Goal: Task Accomplishment & Management: Manage account settings

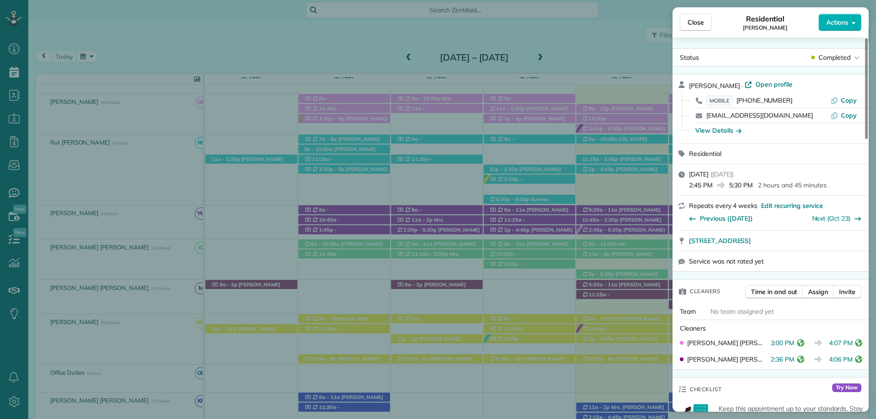
scroll to position [185, 0]
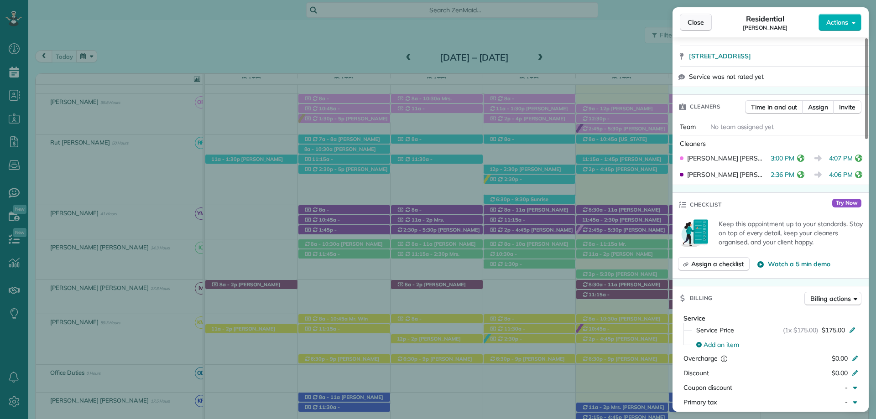
click at [702, 19] on span "Close" at bounding box center [695, 22] width 16 height 9
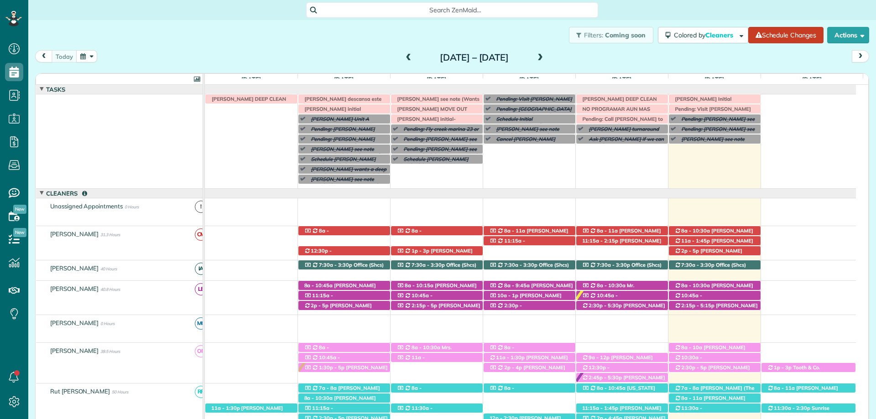
scroll to position [67, 0]
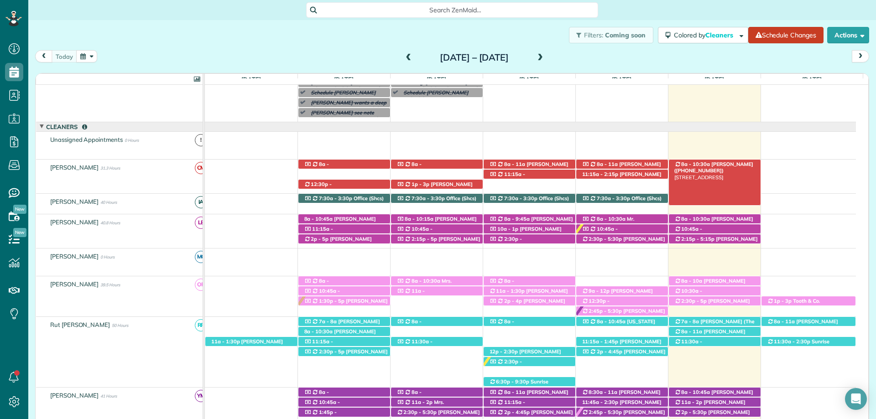
click at [720, 163] on span "Martha Miller (+12512755769)" at bounding box center [713, 167] width 79 height 13
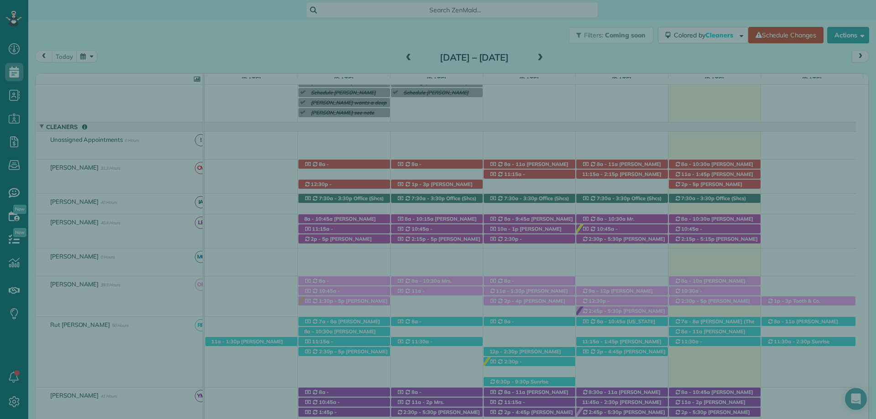
click at [698, 27] on button "Close" at bounding box center [696, 21] width 32 height 17
click at [693, 18] on span "Close" at bounding box center [695, 21] width 16 height 9
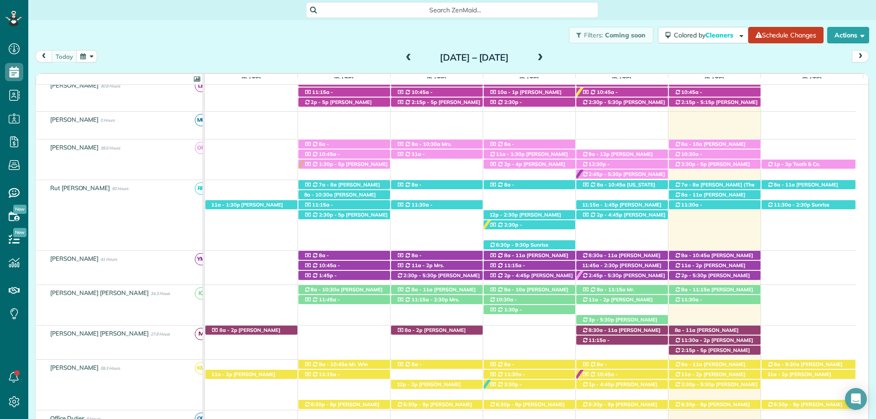
scroll to position [295, 0]
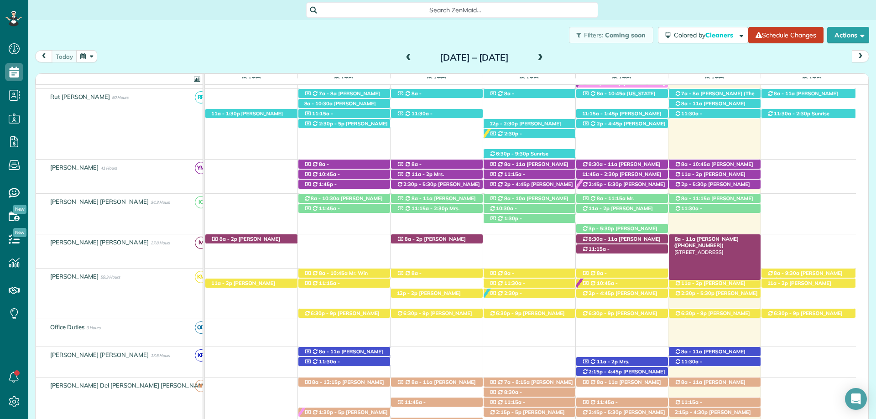
click at [733, 236] on div "8a - 11a Krystal Haywood (+19098449929) 13407 Shoshoney Circle - Fairhope, AL, …" at bounding box center [715, 239] width 92 height 10
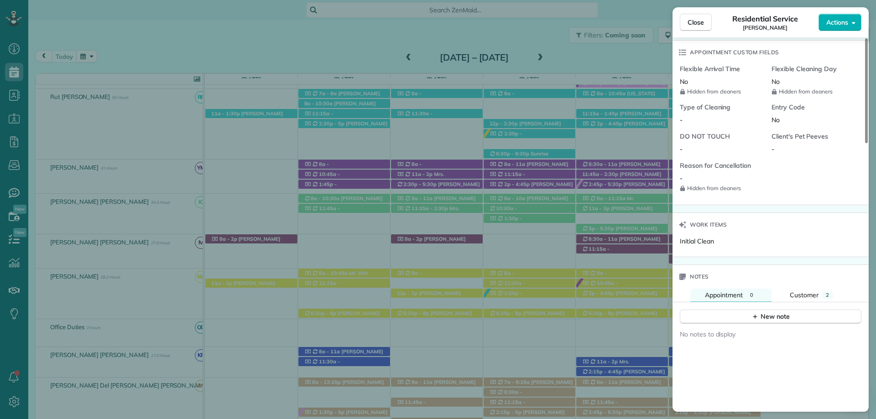
scroll to position [684, 0]
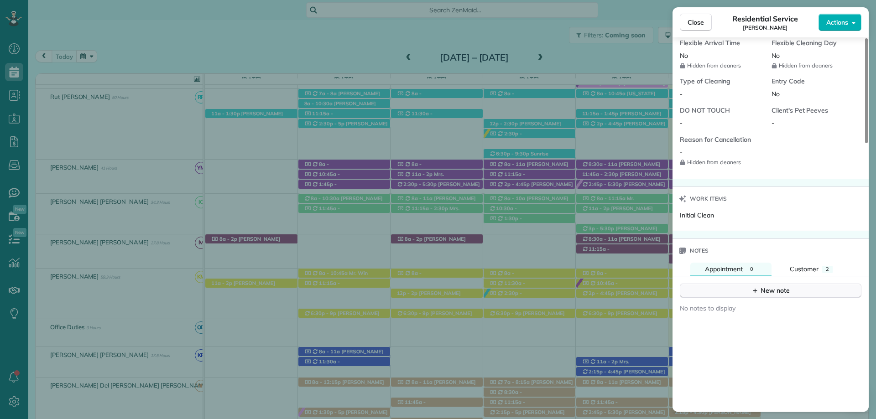
click at [748, 285] on button "New note" at bounding box center [771, 291] width 182 height 14
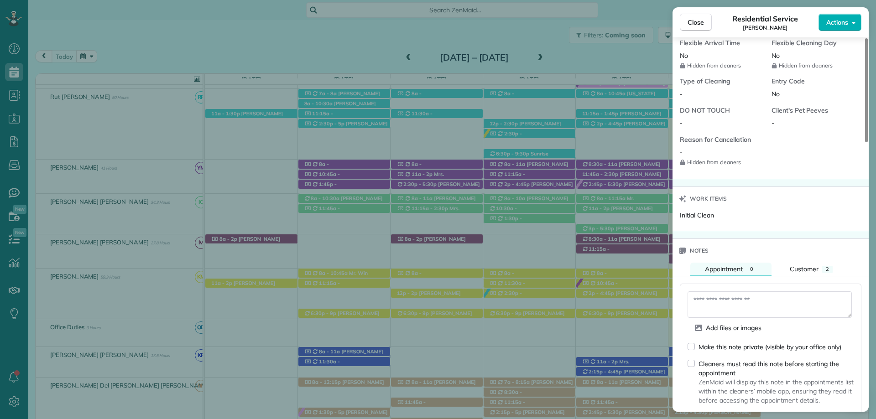
scroll to position [775, 0]
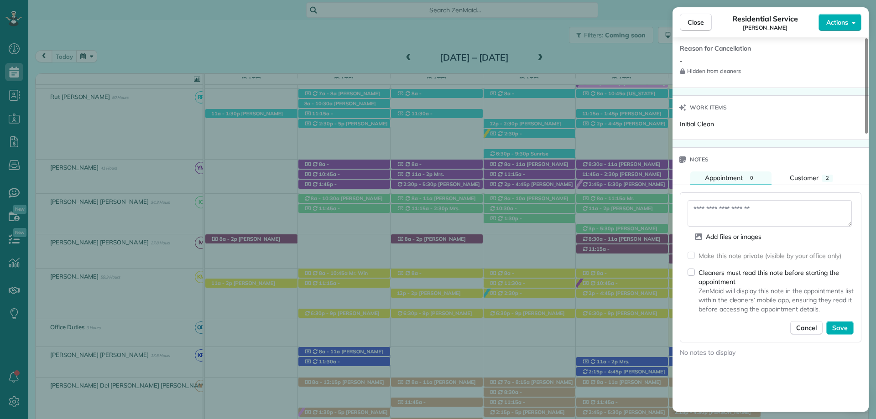
click at [718, 216] on textarea at bounding box center [769, 213] width 164 height 26
type textarea "**********"
click at [840, 325] on span "Save" at bounding box center [840, 327] width 16 height 9
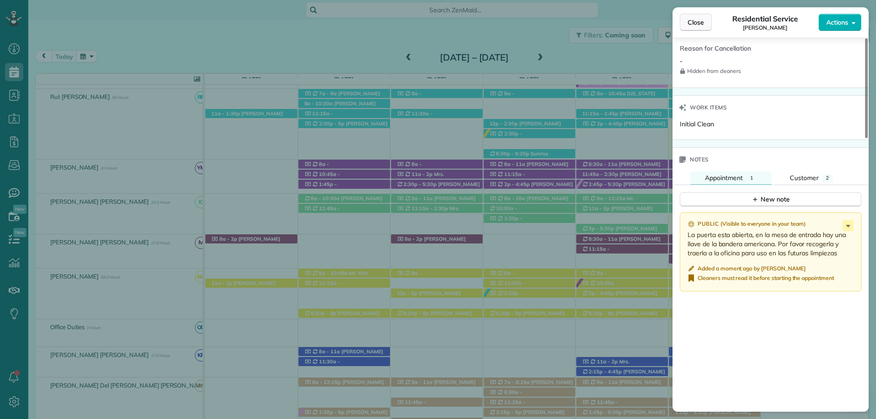
click at [693, 19] on span "Close" at bounding box center [695, 22] width 16 height 9
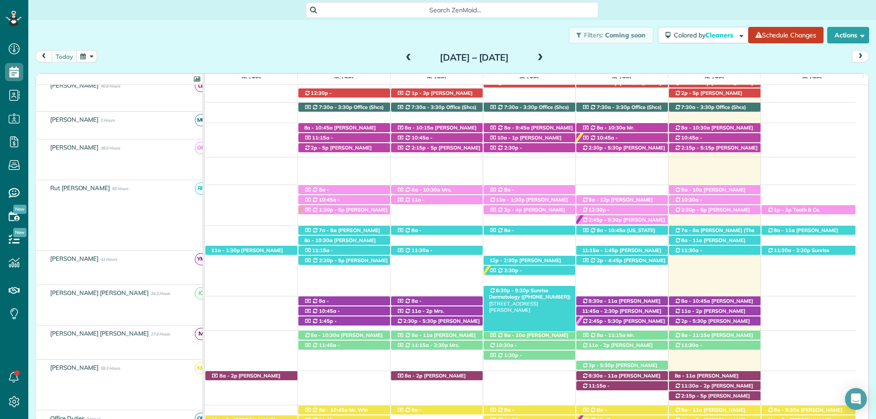
scroll to position [158, 0]
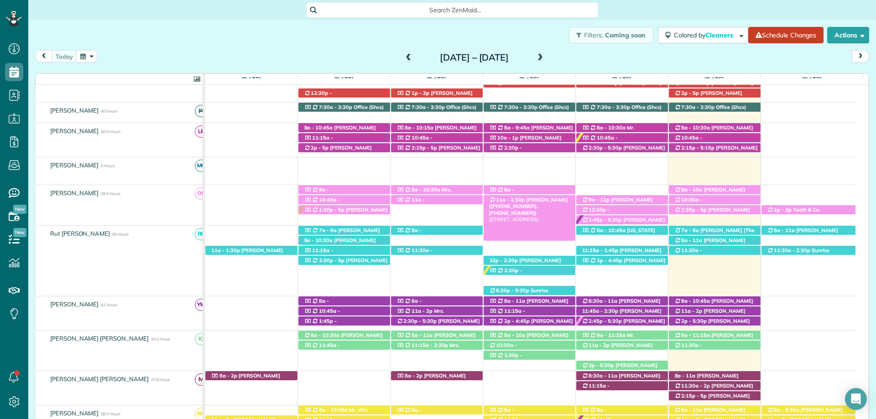
click at [536, 198] on span "Mrs. Taylor Richerson (+12514231095, +12519671026)" at bounding box center [528, 207] width 79 height 20
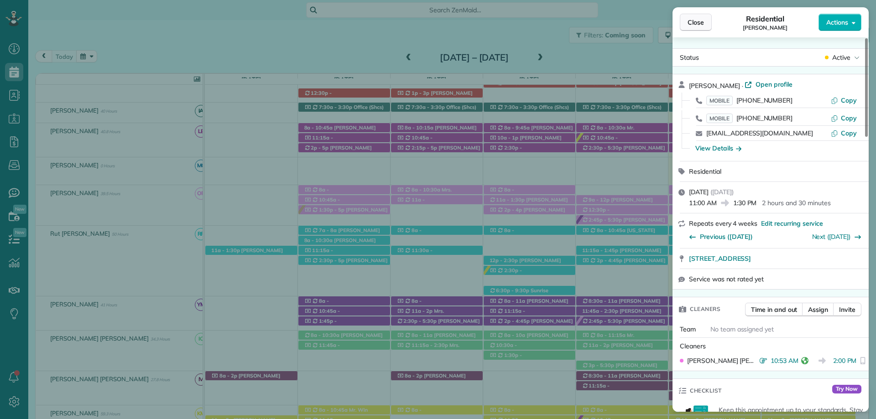
click at [691, 18] on span "Close" at bounding box center [695, 22] width 16 height 9
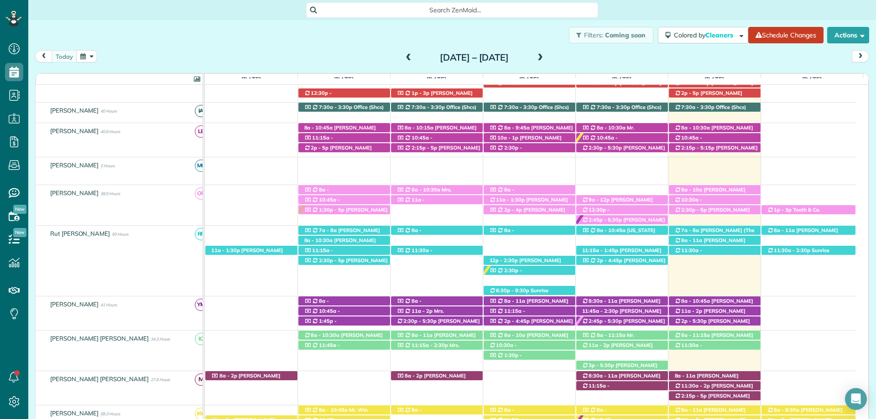
click at [404, 59] on span at bounding box center [409, 58] width 10 height 8
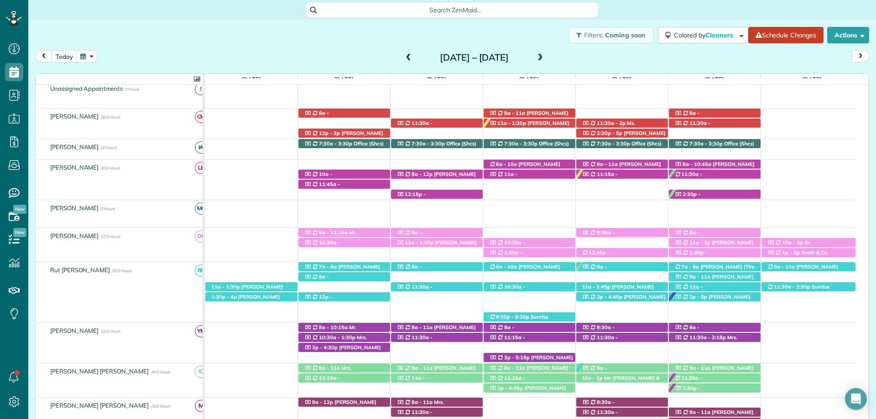
scroll to position [124, 0]
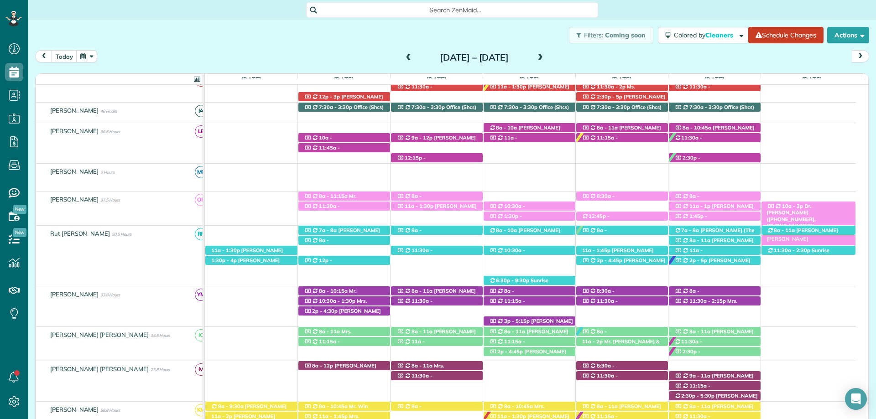
click at [815, 205] on span "Dr. Furhan Yunus (+19016345549, +19013267263)" at bounding box center [791, 216] width 49 height 26
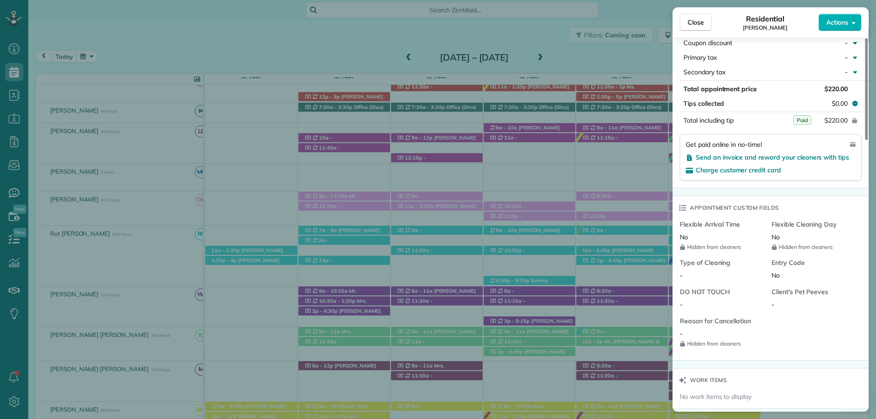
scroll to position [583, 0]
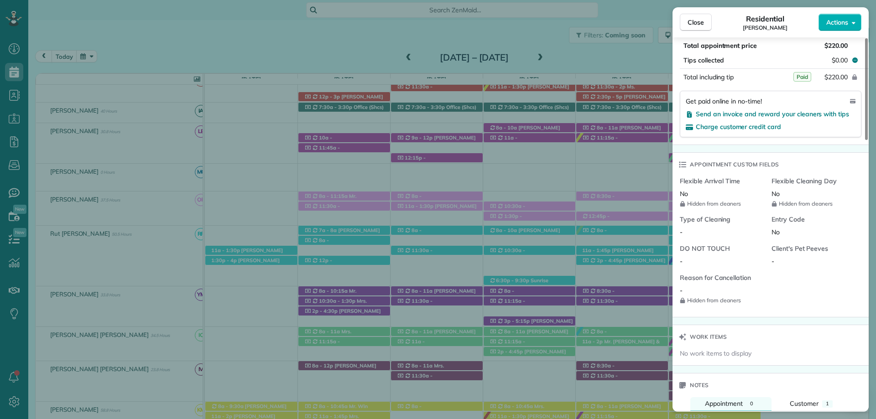
click at [700, 24] on span "Close" at bounding box center [695, 22] width 16 height 9
click at [699, 18] on span "Close" at bounding box center [695, 22] width 16 height 9
click at [701, 20] on span "Close" at bounding box center [695, 22] width 16 height 9
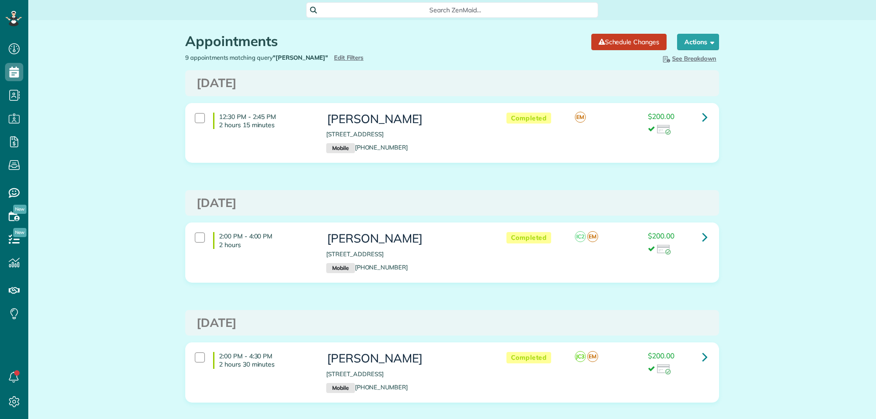
scroll to position [4, 4]
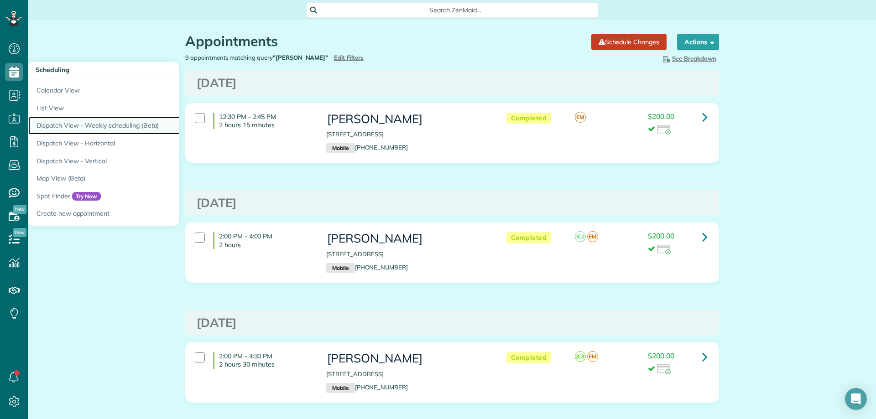
click at [108, 122] on link "Dispatch View - Weekly scheduling (Beta)" at bounding box center [142, 126] width 228 height 18
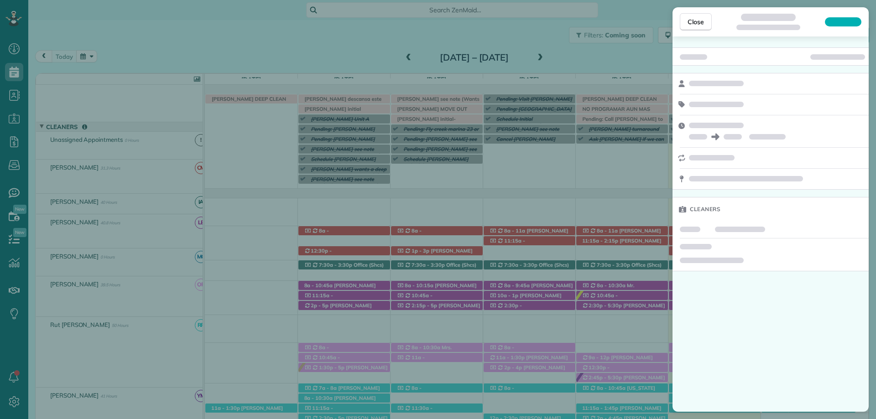
scroll to position [67, 0]
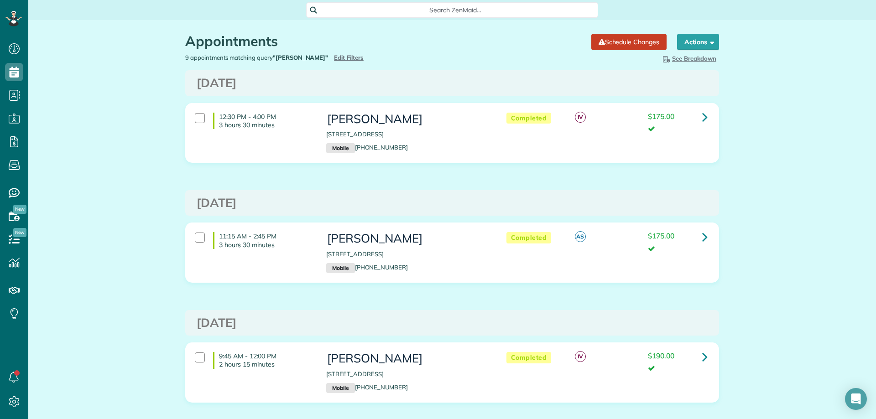
scroll to position [4, 4]
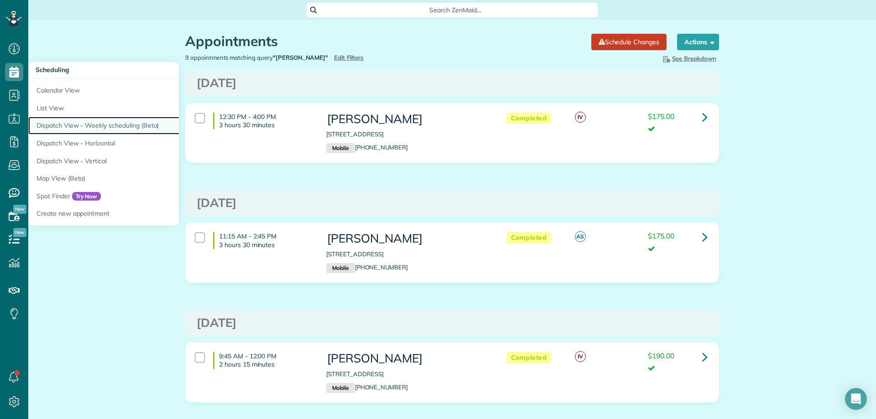
click at [104, 120] on link "Dispatch View - Weekly scheduling (Beta)" at bounding box center [142, 126] width 228 height 18
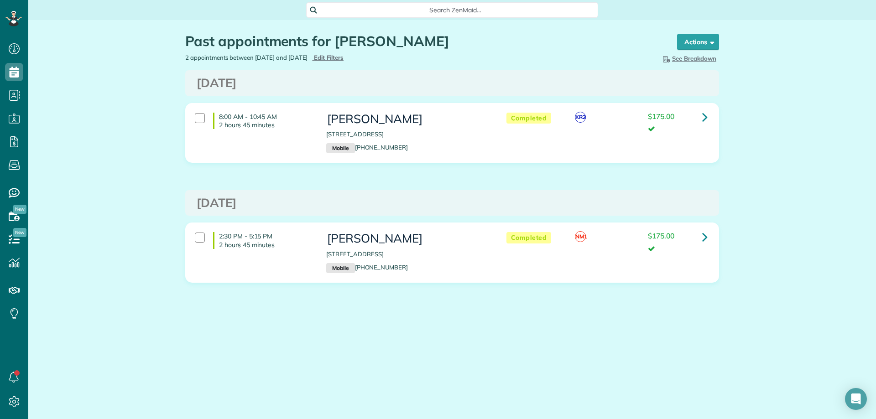
scroll to position [4, 4]
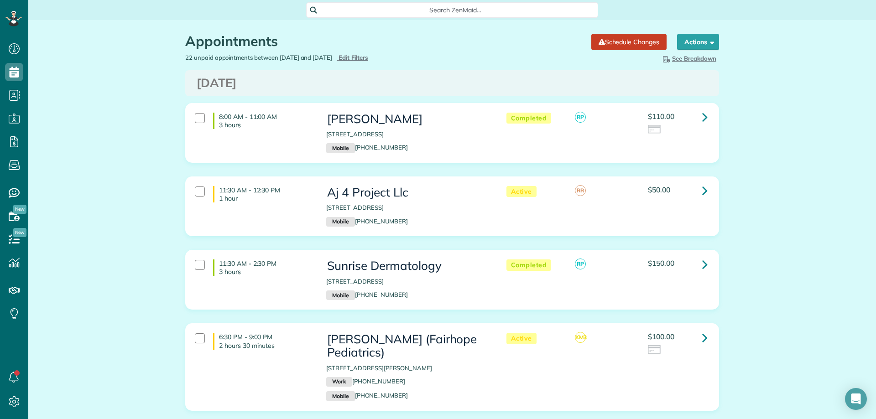
scroll to position [4, 4]
click at [369, 52] on div "Appointments" at bounding box center [384, 44] width 399 height 20
click at [368, 54] on span "Edit Filters" at bounding box center [353, 57] width 30 height 7
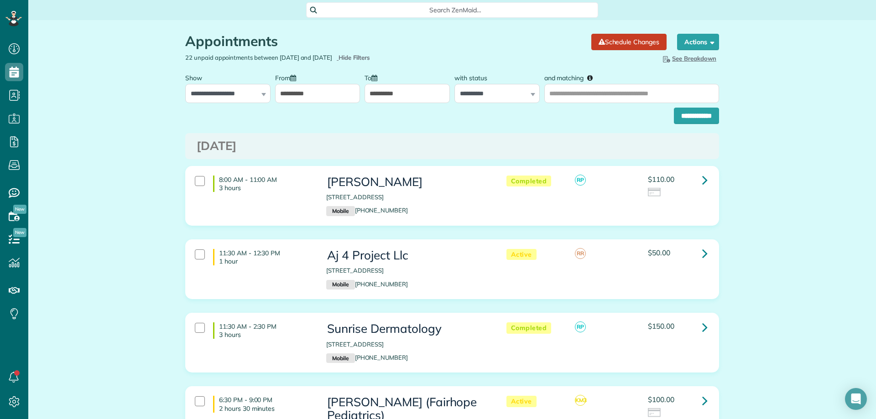
click at [331, 95] on input "**********" at bounding box center [317, 93] width 85 height 19
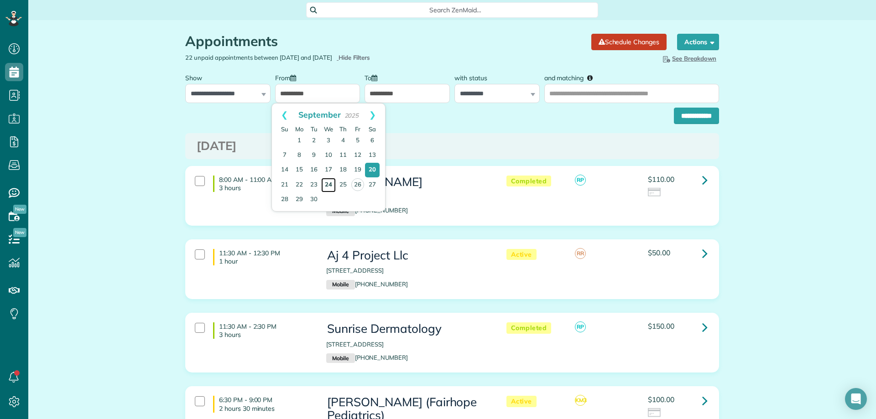
click at [325, 182] on link "24" at bounding box center [328, 185] width 15 height 15
type input "**********"
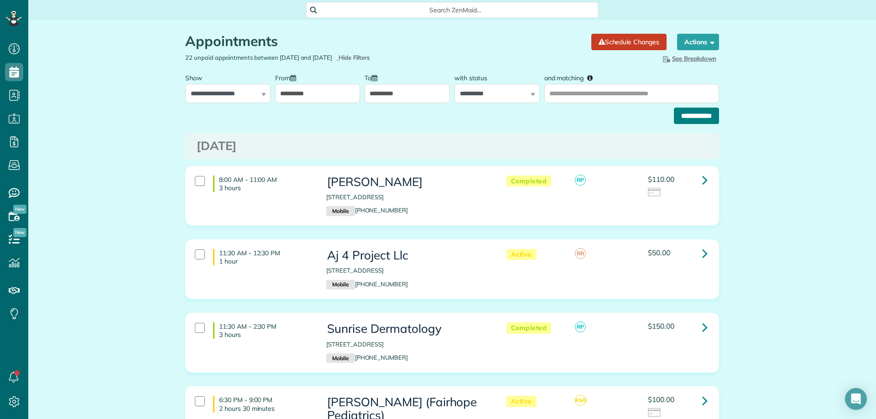
click at [679, 111] on input "**********" at bounding box center [696, 116] width 45 height 16
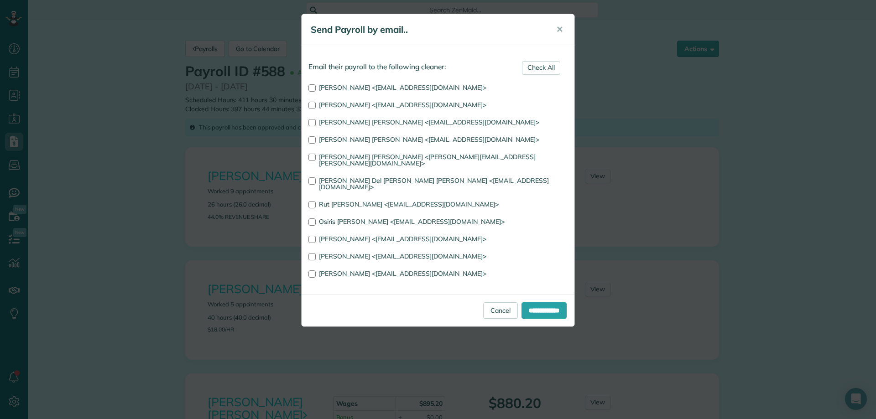
scroll to position [4, 4]
click at [562, 26] on span "✕" at bounding box center [559, 29] width 7 height 10
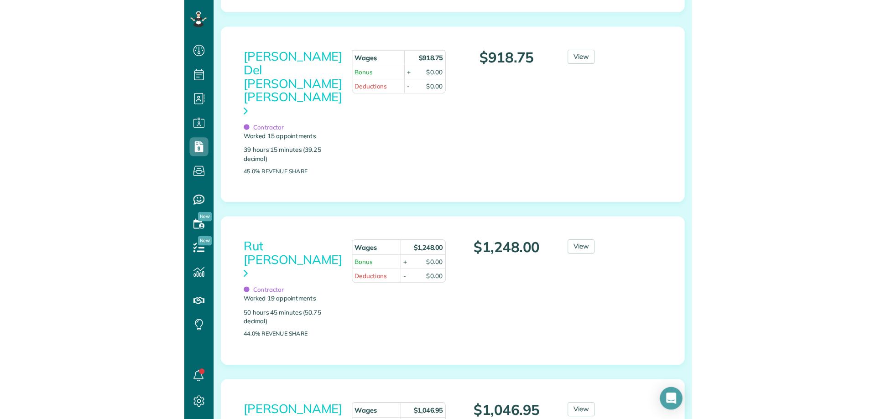
scroll to position [419, 28]
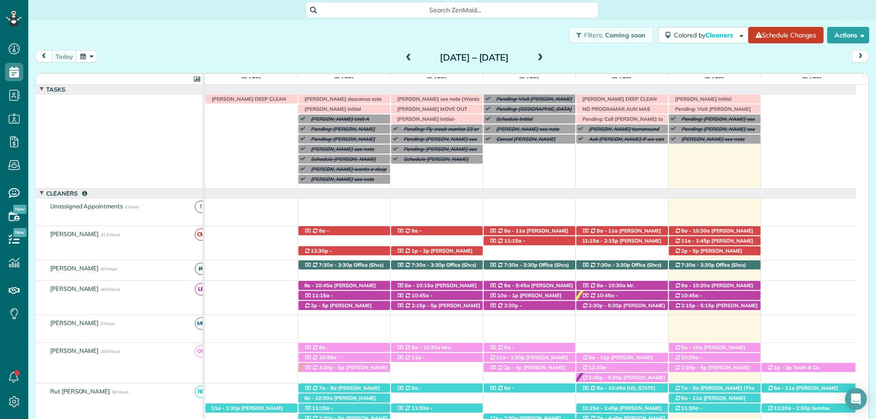
scroll to position [67, 0]
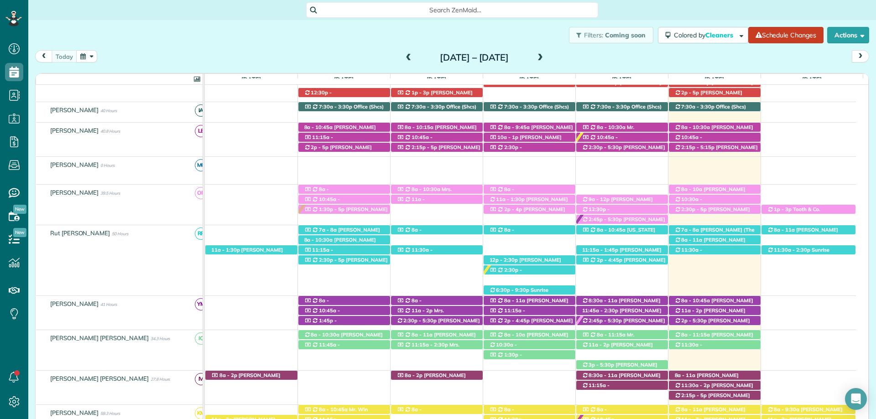
scroll to position [158, 0]
click at [728, 130] on span "Harry Keyman (+12514060733)" at bounding box center [713, 131] width 79 height 13
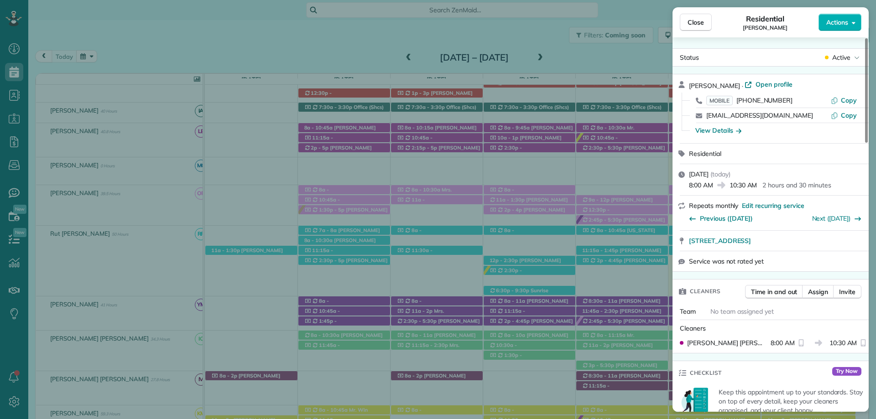
click at [778, 79] on div "Harry Keyman · Open profile MOBILE (251) 406-0733 Copy cleareddirect@aol.com Co…" at bounding box center [770, 108] width 196 height 69
click at [776, 81] on span "Open profile" at bounding box center [773, 84] width 37 height 9
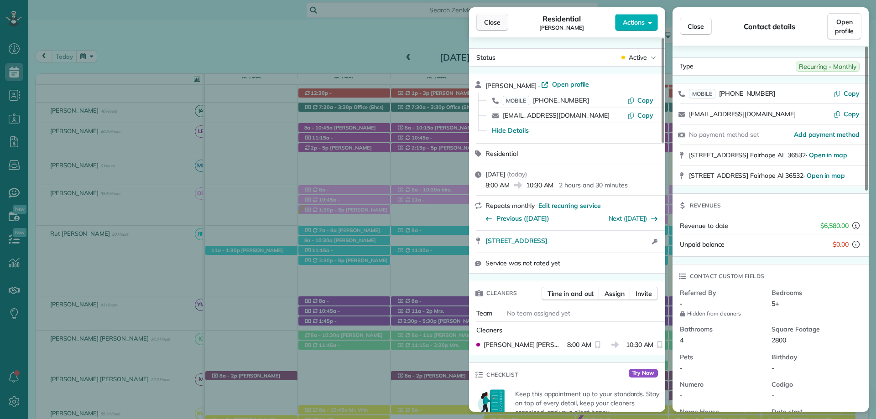
click at [497, 17] on button "Close" at bounding box center [492, 22] width 32 height 17
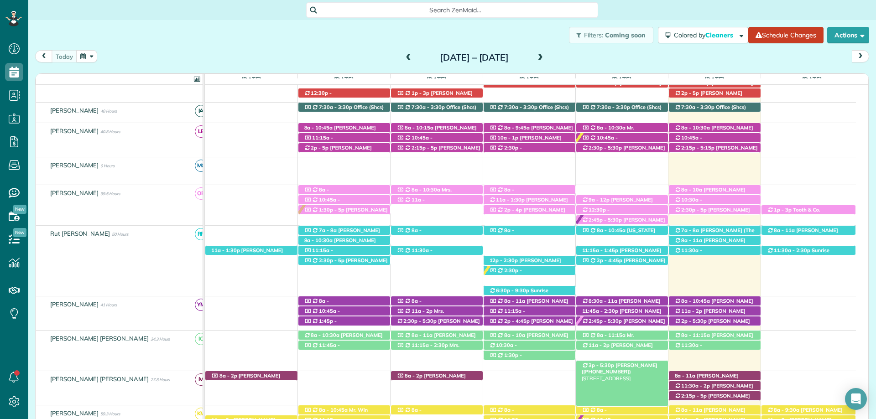
click at [644, 368] on span "Mrs. Kim Ambrose (+12057990124)" at bounding box center [619, 368] width 76 height 13
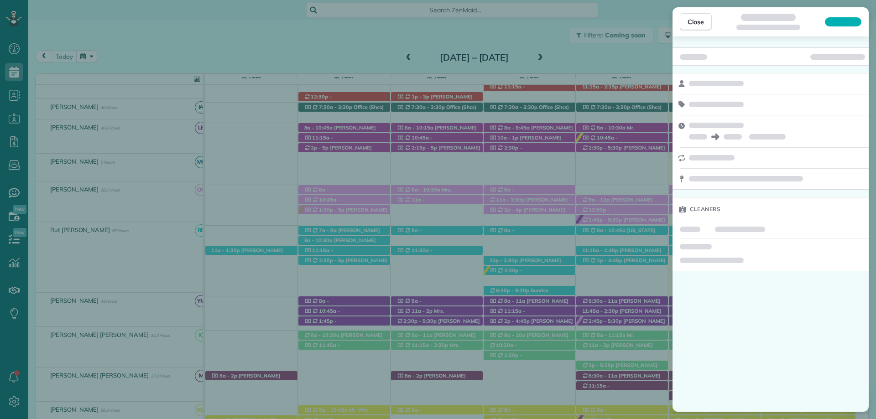
scroll to position [154, 0]
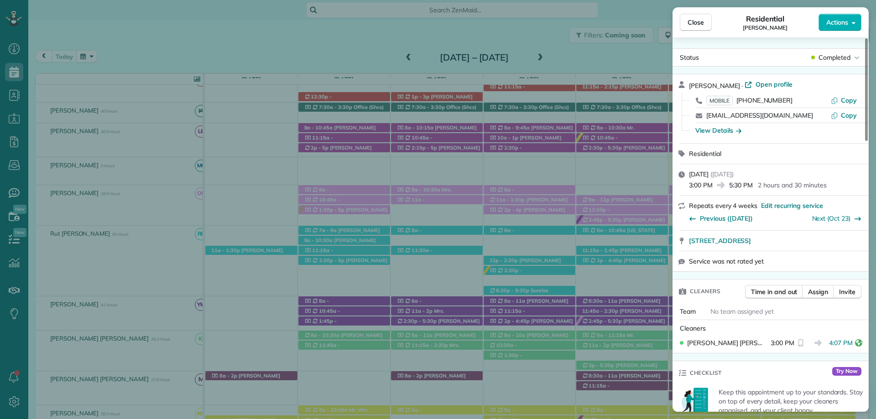
drag, startPoint x: 778, startPoint y: 117, endPoint x: 705, endPoint y: 119, distance: 73.0
click at [705, 119] on div "kimbo1954@yahoo.com Copy" at bounding box center [776, 115] width 174 height 15
click at [684, 25] on button "Close" at bounding box center [696, 22] width 32 height 17
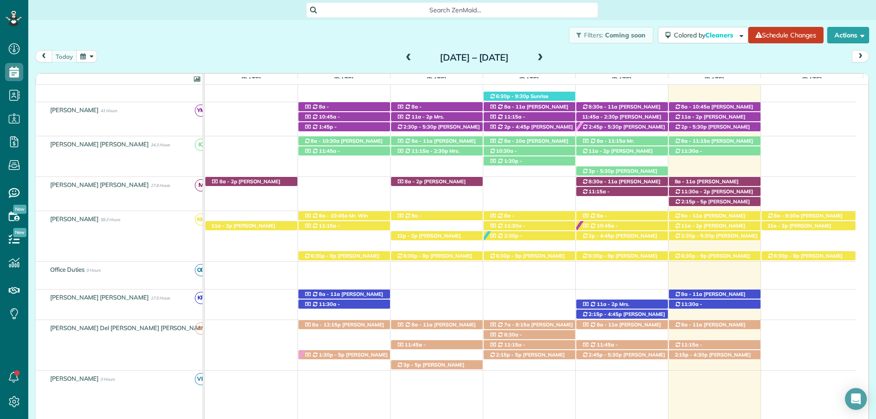
scroll to position [382, 0]
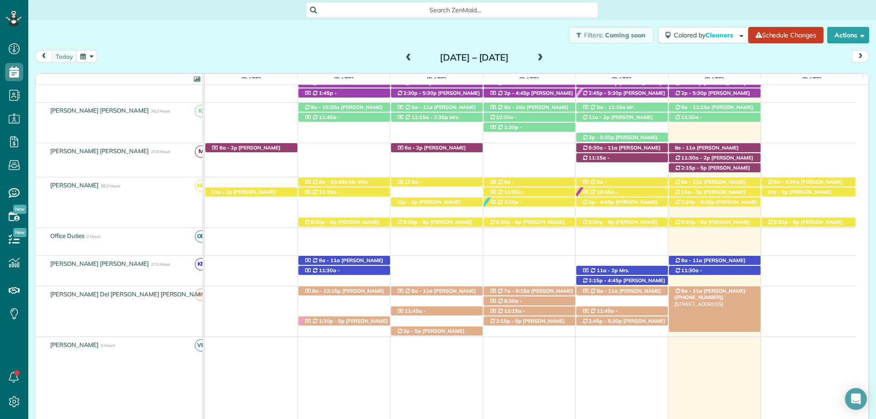
click at [731, 292] on span "Mrs. Shannon Silvernail (+12516053132)" at bounding box center [709, 294] width 71 height 13
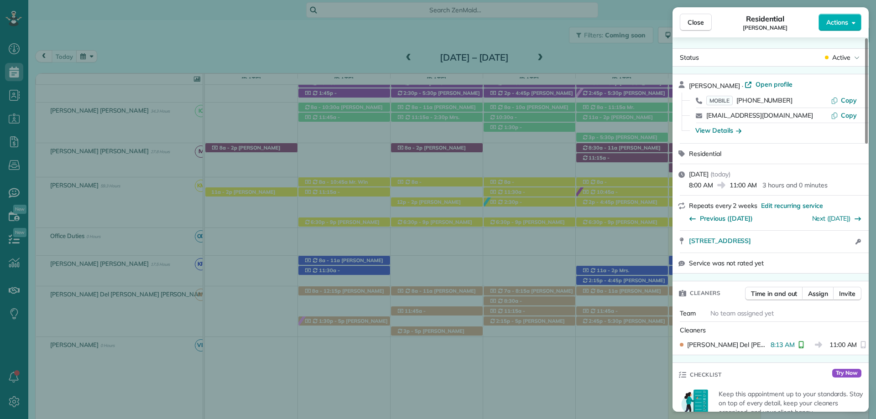
click at [688, 19] on span "Close" at bounding box center [695, 22] width 16 height 9
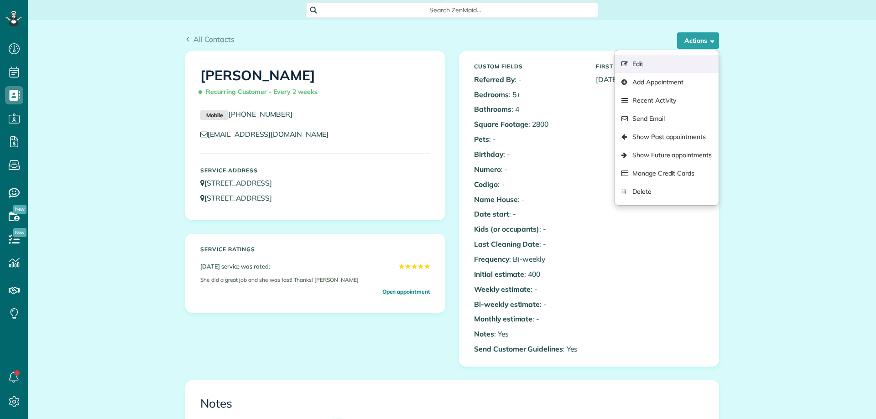
scroll to position [4, 4]
click at [654, 63] on link "Edit" at bounding box center [666, 64] width 104 height 18
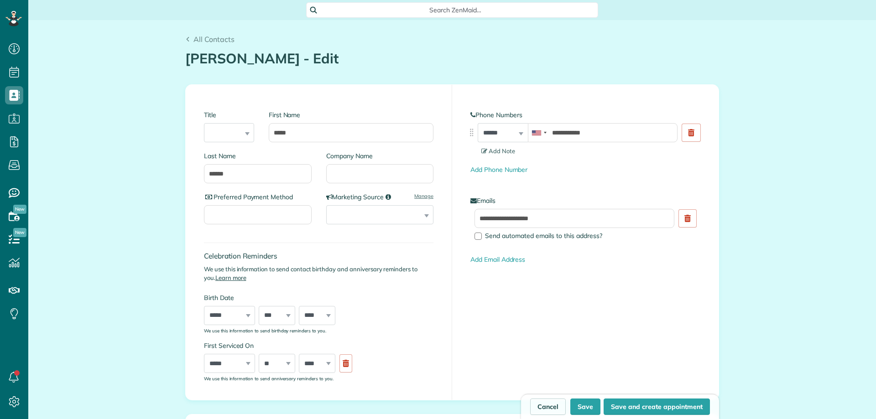
scroll to position [4, 4]
type input "**********"
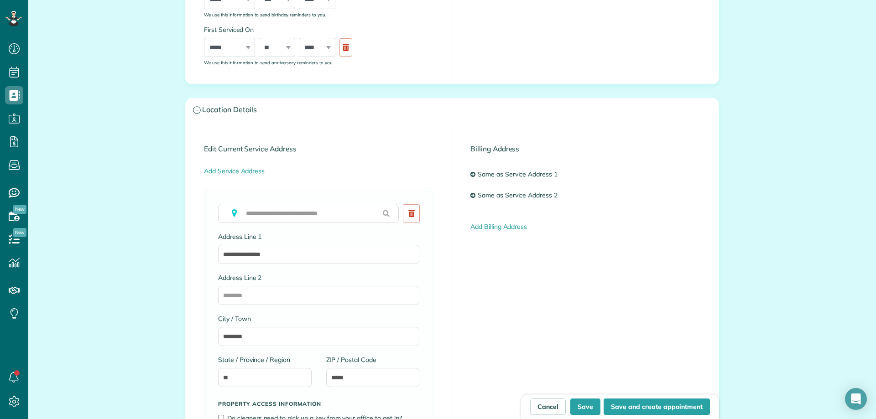
scroll to position [319, 0]
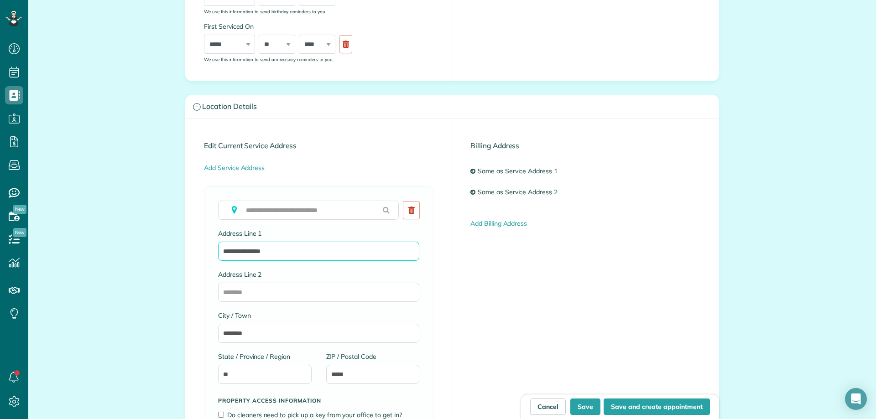
drag, startPoint x: 241, startPoint y: 249, endPoint x: 254, endPoint y: 246, distance: 12.6
click at [242, 249] on input "**********" at bounding box center [318, 251] width 201 height 19
click at [309, 245] on input "**********" at bounding box center [318, 251] width 201 height 19
type input "**********"
click at [583, 405] on button "Save" at bounding box center [585, 407] width 30 height 16
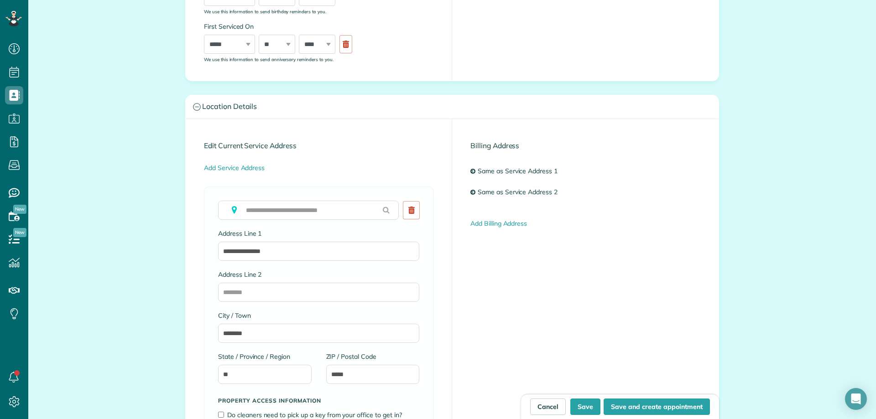
type input "**********"
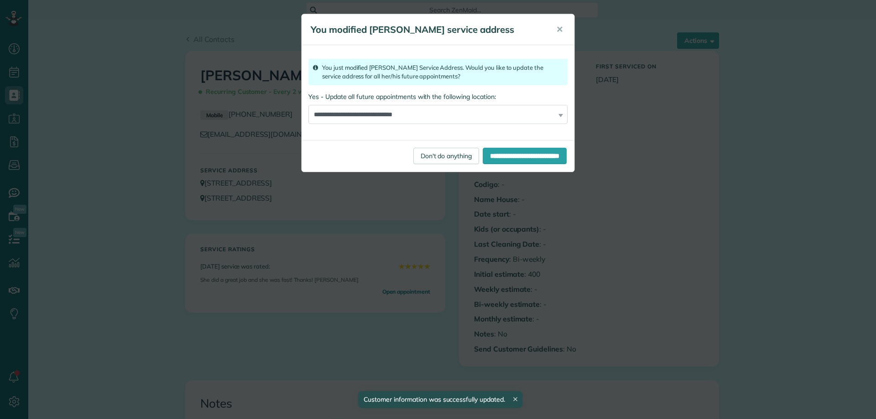
scroll to position [4, 4]
click at [413, 163] on link "Don't do anything" at bounding box center [446, 156] width 66 height 16
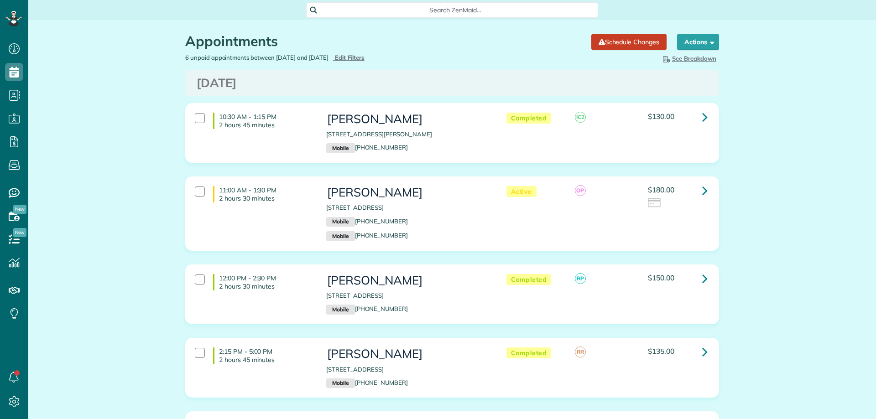
scroll to position [4, 4]
click at [703, 119] on icon at bounding box center [704, 117] width 5 height 16
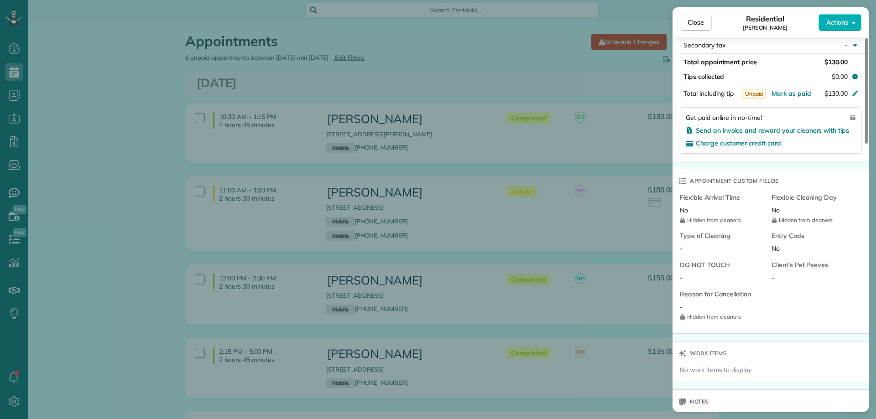
scroll to position [547, 0]
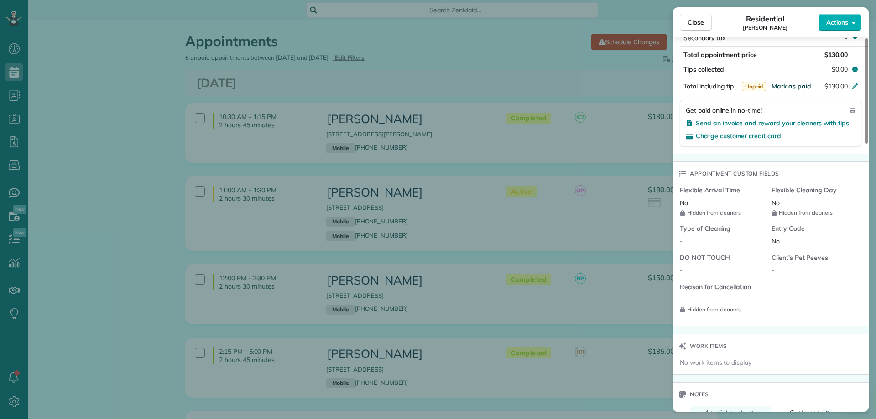
click at [792, 83] on span "Mark as paid" at bounding box center [791, 86] width 40 height 8
click at [710, 17] on button "Close" at bounding box center [696, 22] width 32 height 17
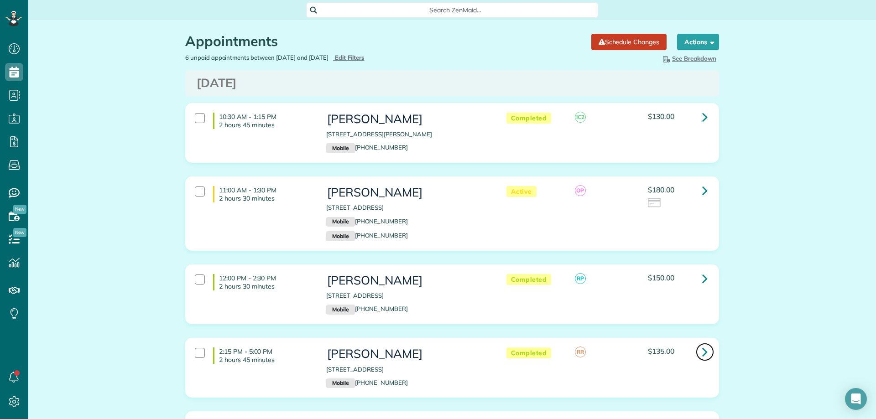
click at [696, 352] on link at bounding box center [704, 352] width 18 height 18
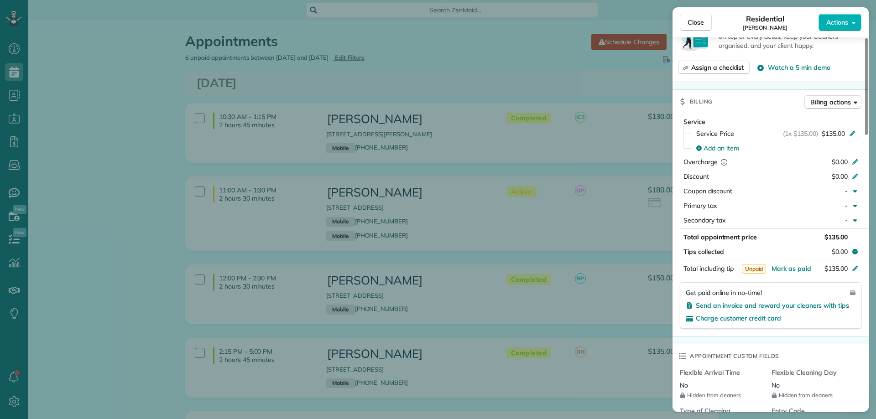
scroll to position [547, 0]
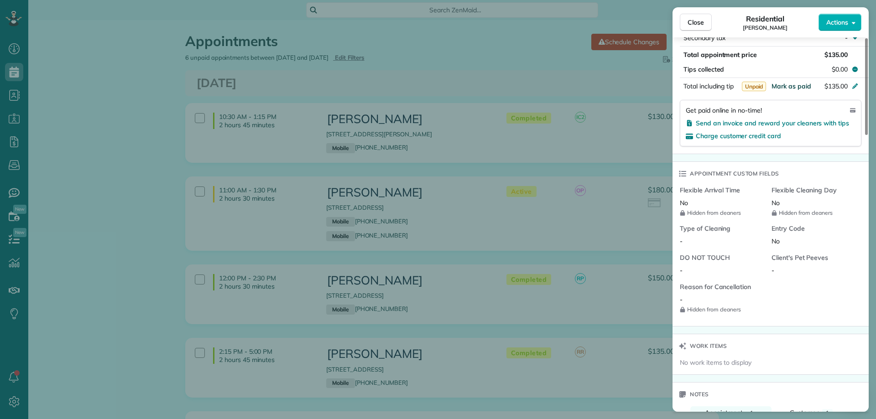
click at [784, 84] on span "Mark as paid" at bounding box center [791, 86] width 40 height 8
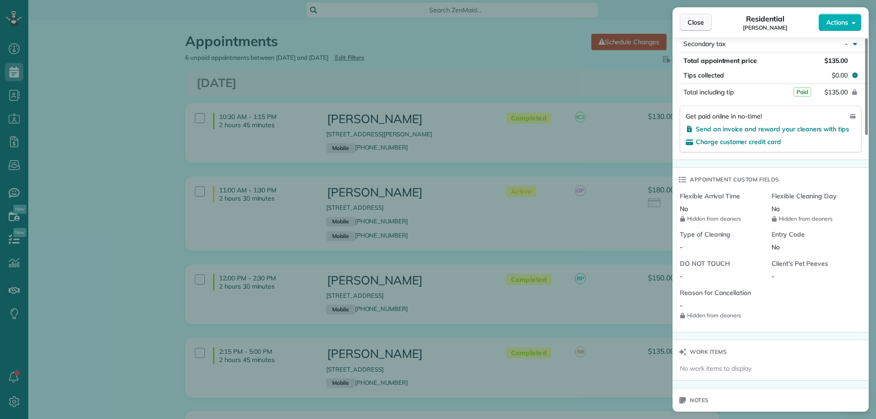
click at [701, 16] on button "Close" at bounding box center [696, 22] width 32 height 17
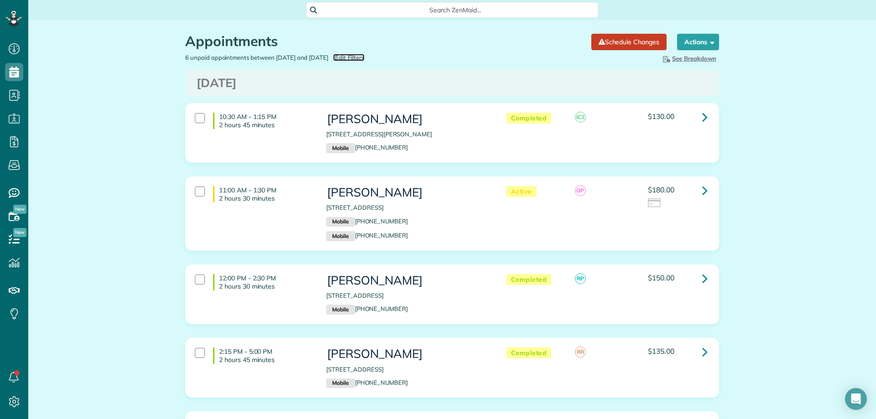
click at [364, 54] on span "Edit Filters" at bounding box center [350, 57] width 30 height 7
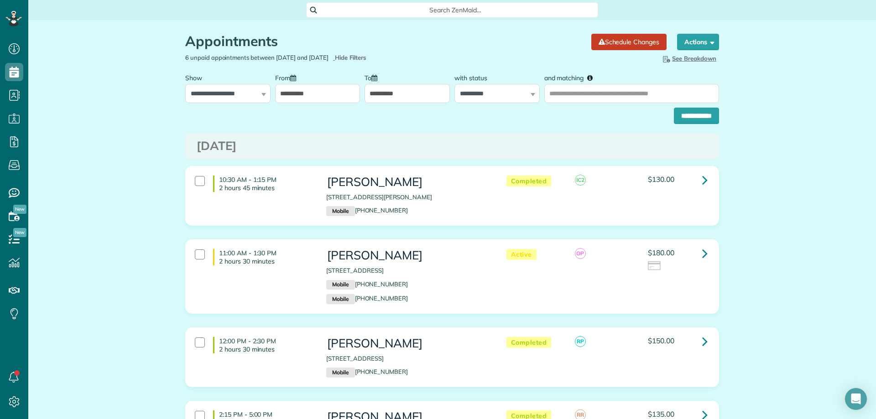
click at [395, 92] on input "**********" at bounding box center [406, 93] width 85 height 19
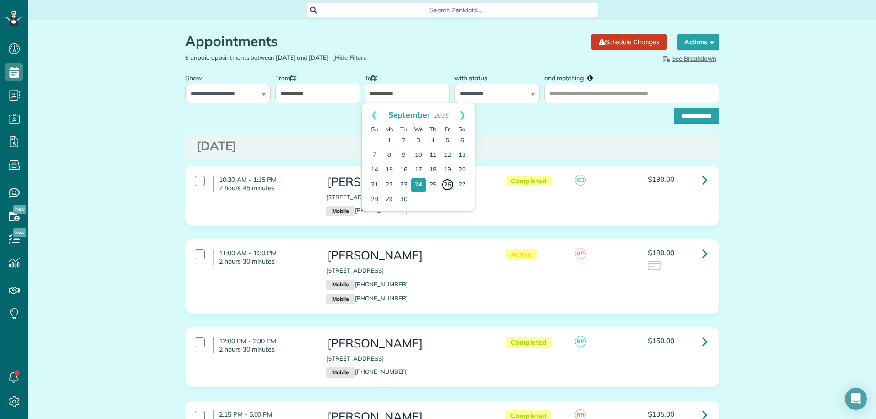
click at [443, 181] on link "26" at bounding box center [447, 184] width 13 height 13
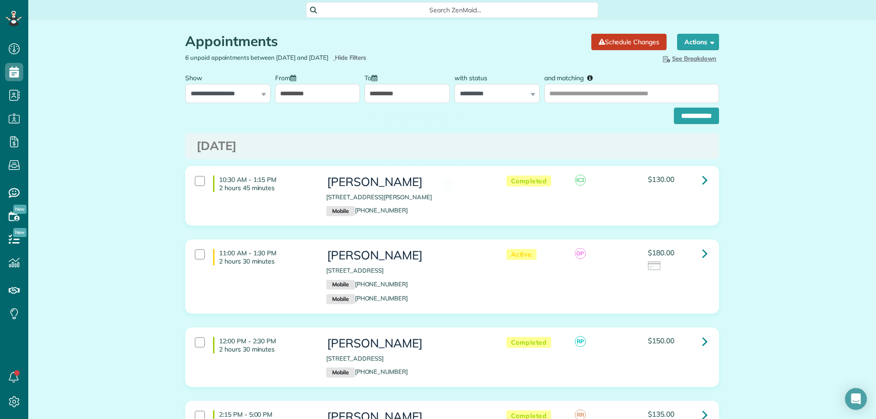
drag, startPoint x: 407, startPoint y: 88, endPoint x: 420, endPoint y: 135, distance: 48.8
click at [407, 88] on input "**********" at bounding box center [406, 93] width 85 height 19
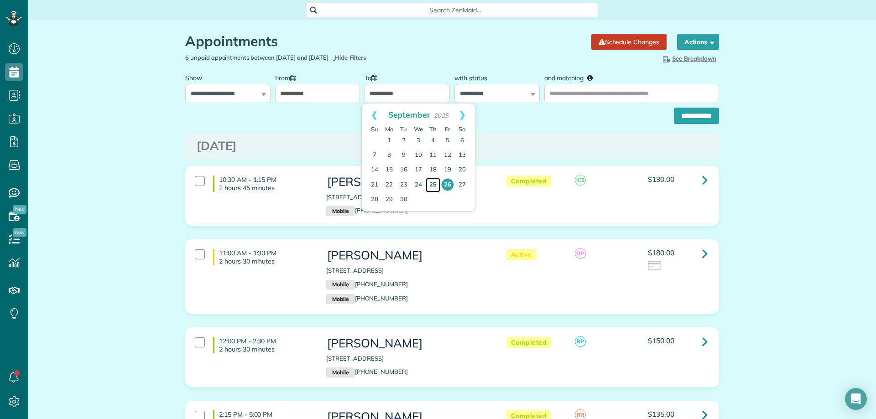
click at [434, 181] on link "25" at bounding box center [433, 185] width 15 height 15
type input "**********"
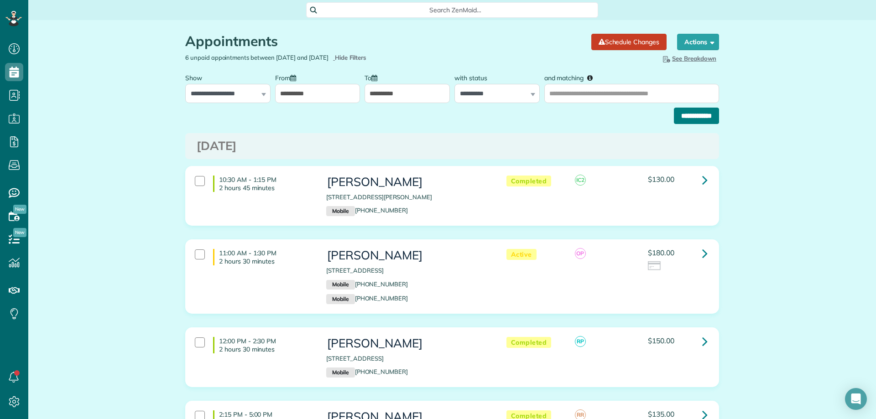
click at [689, 114] on input "**********" at bounding box center [696, 116] width 45 height 16
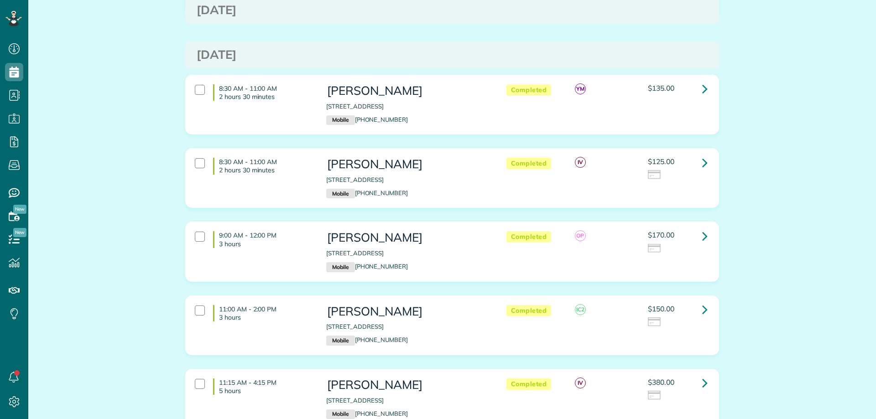
scroll to position [4, 4]
click at [702, 82] on icon at bounding box center [704, 89] width 5 height 16
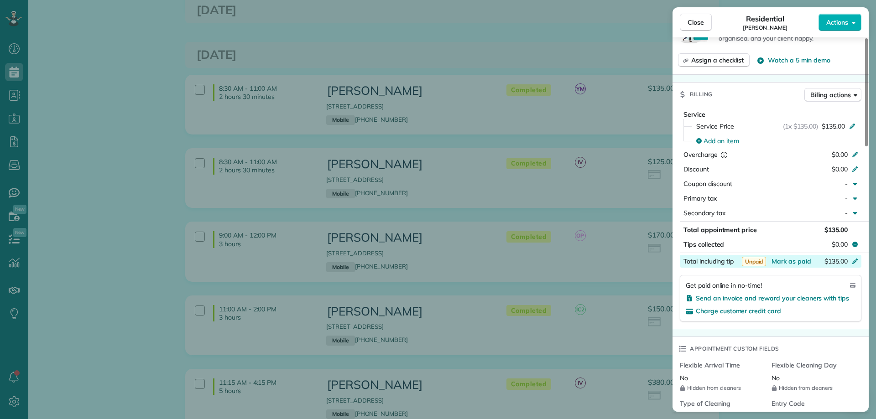
scroll to position [411, 0]
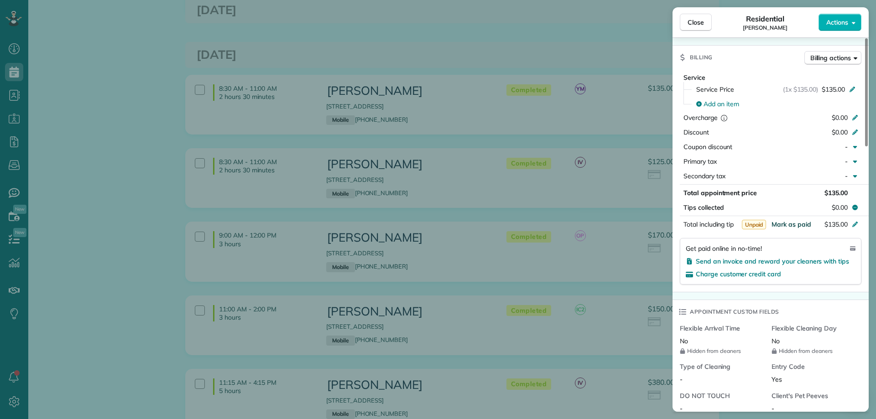
click at [796, 225] on span "Mark as paid" at bounding box center [791, 224] width 40 height 8
click at [700, 16] on button "Close" at bounding box center [696, 22] width 32 height 17
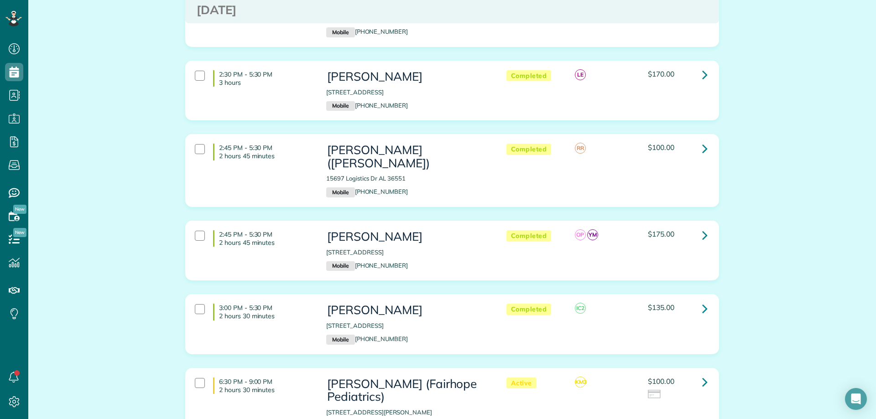
scroll to position [1277, 0]
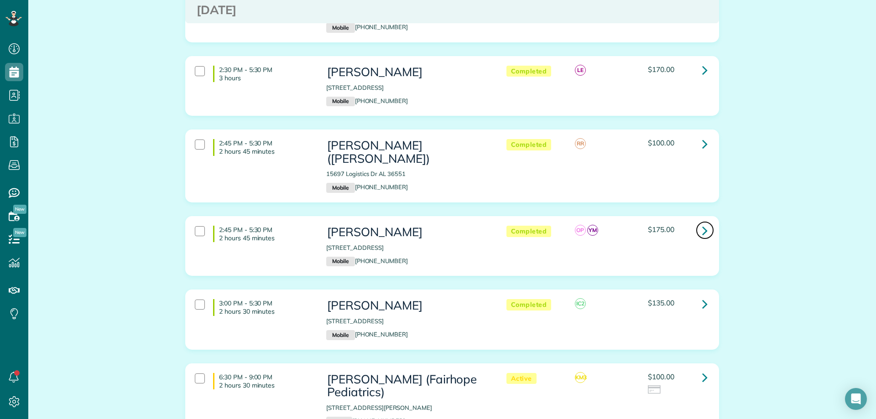
click at [703, 223] on icon at bounding box center [704, 231] width 5 height 16
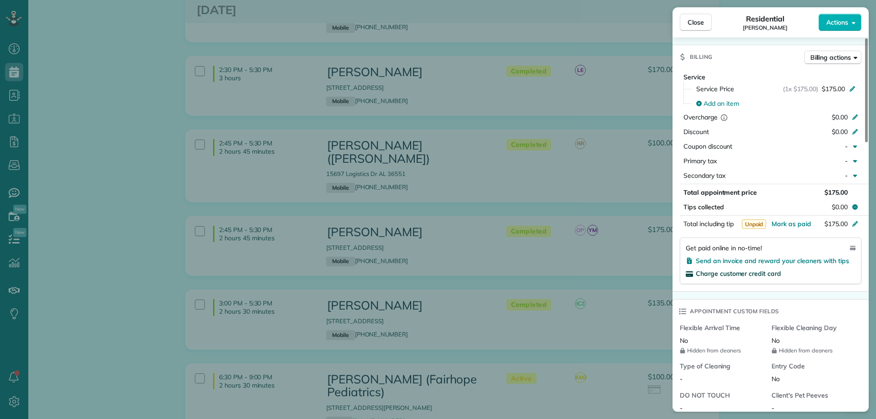
scroll to position [456, 0]
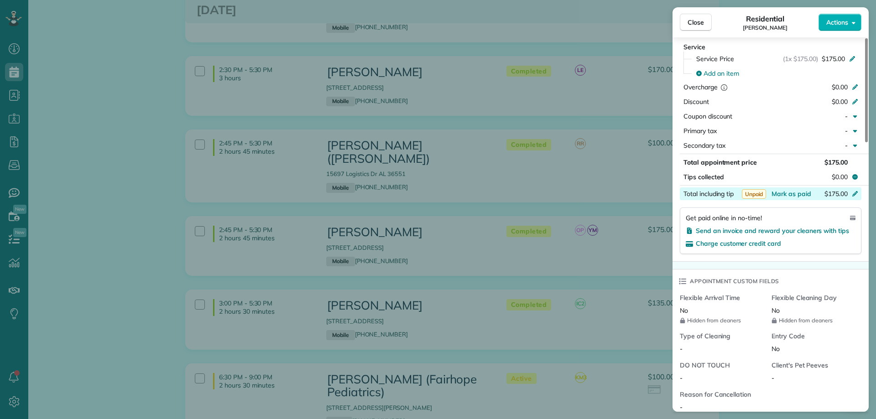
click at [783, 188] on div "Total including tip $175.00" at bounding box center [771, 193] width 182 height 13
click at [762, 41] on div "Service Service Price (1x $175.00) $175.00 Add an item Overcharge $0.00 Discoun…" at bounding box center [770, 150] width 196 height 223
click at [799, 192] on span "Mark as paid" at bounding box center [791, 194] width 40 height 8
click at [697, 22] on span "Close" at bounding box center [695, 22] width 16 height 9
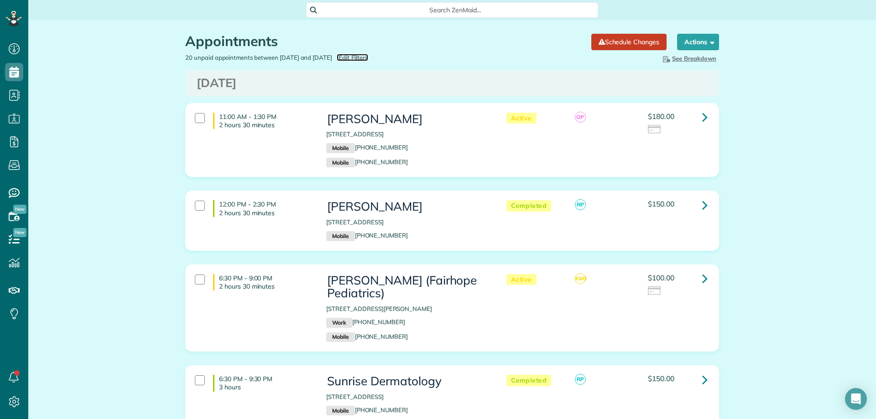
click at [368, 55] on span "Edit Filters" at bounding box center [353, 57] width 30 height 7
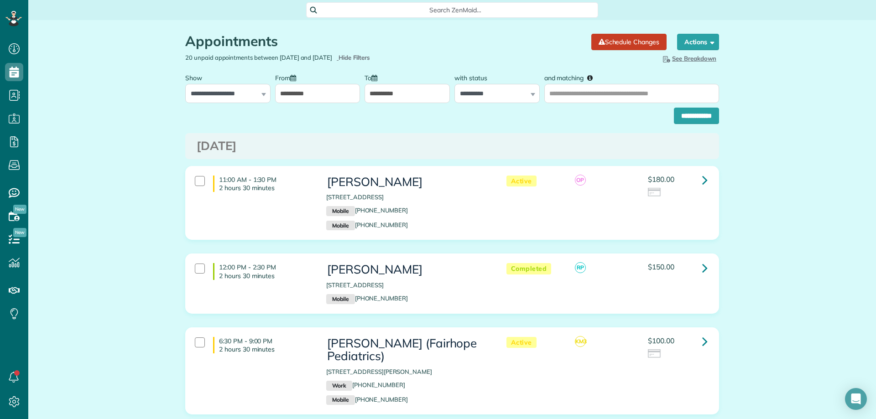
click at [301, 92] on input "**********" at bounding box center [317, 93] width 85 height 19
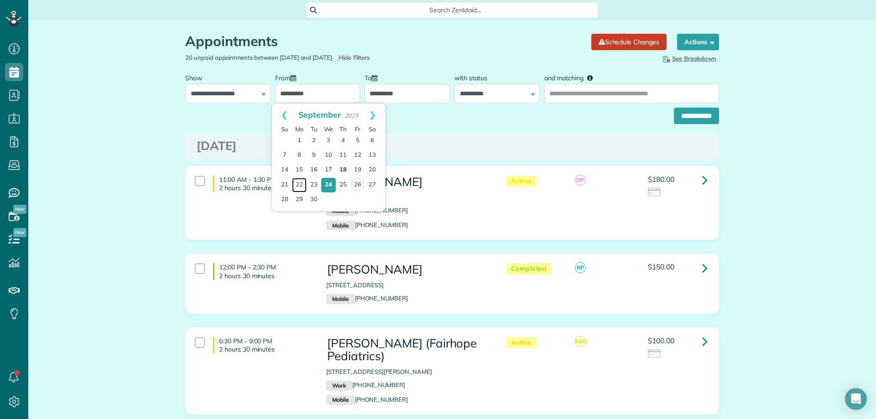
drag, startPoint x: 299, startPoint y: 183, endPoint x: 336, endPoint y: 176, distance: 37.7
click at [299, 183] on link "22" at bounding box center [299, 185] width 15 height 15
type input "**********"
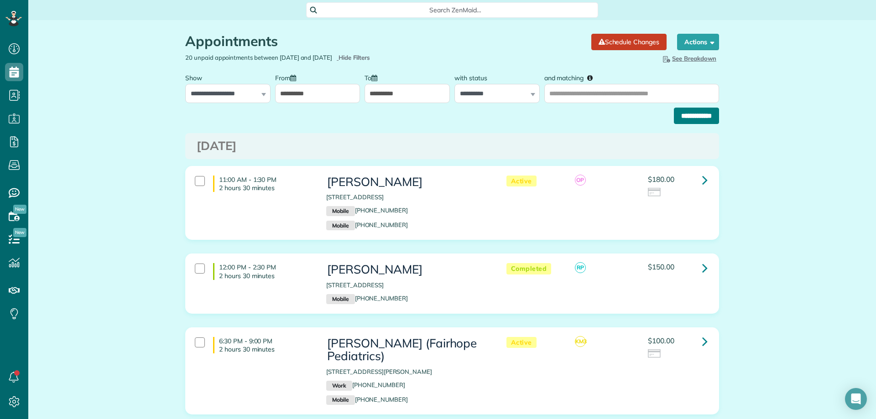
click at [690, 114] on input "**********" at bounding box center [696, 116] width 45 height 16
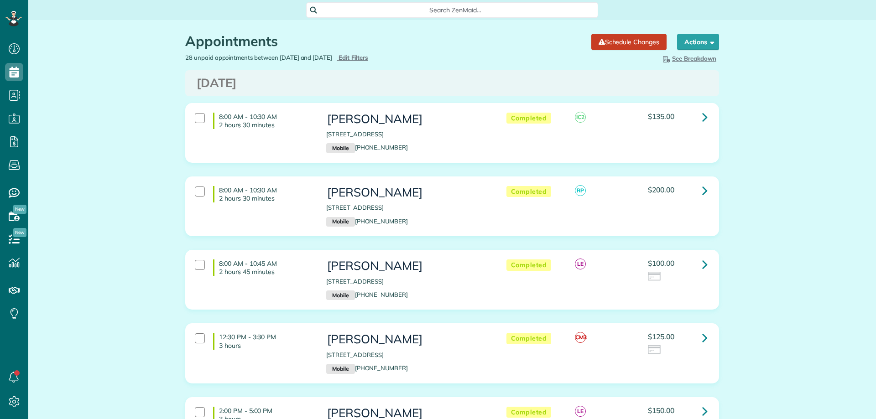
scroll to position [4, 4]
click at [704, 114] on icon at bounding box center [704, 117] width 5 height 16
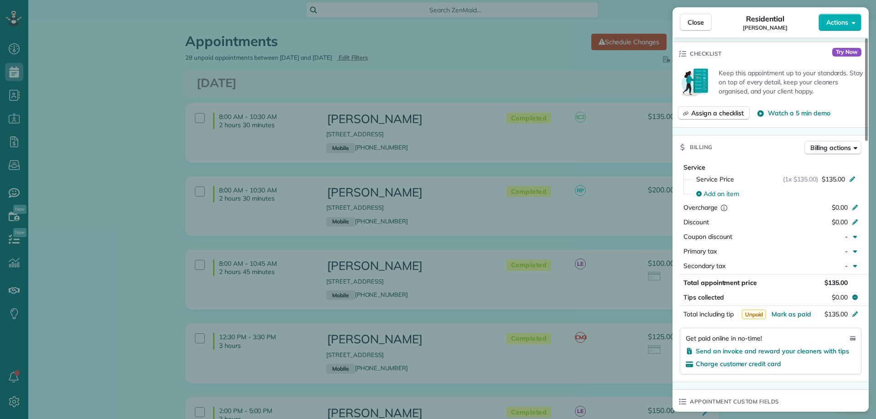
scroll to position [410, 0]
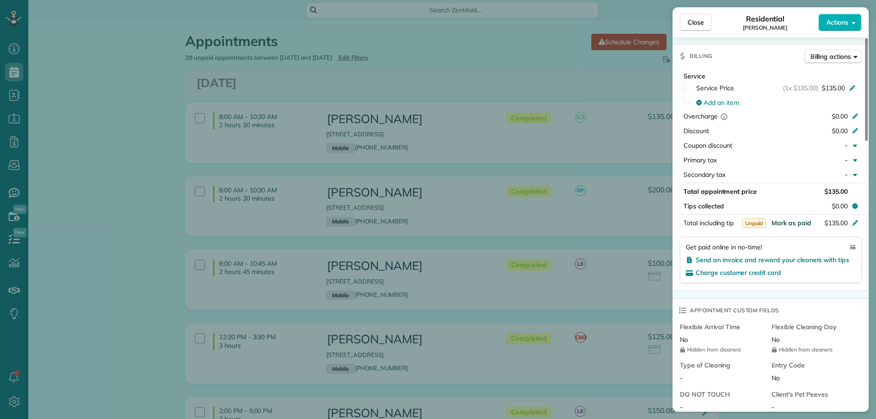
click at [794, 223] on span "Mark as paid" at bounding box center [791, 223] width 40 height 8
click at [686, 13] on div "Close Residential [PERSON_NAME] Actions" at bounding box center [770, 22] width 196 height 30
click at [699, 23] on span "Close" at bounding box center [695, 22] width 16 height 9
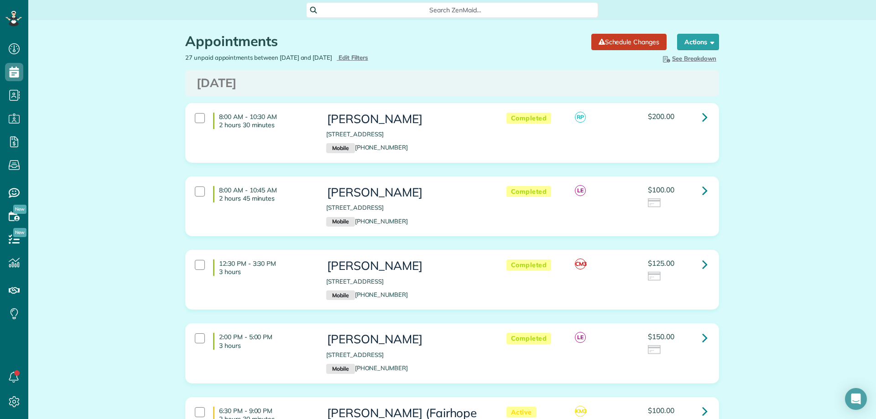
scroll to position [4, 4]
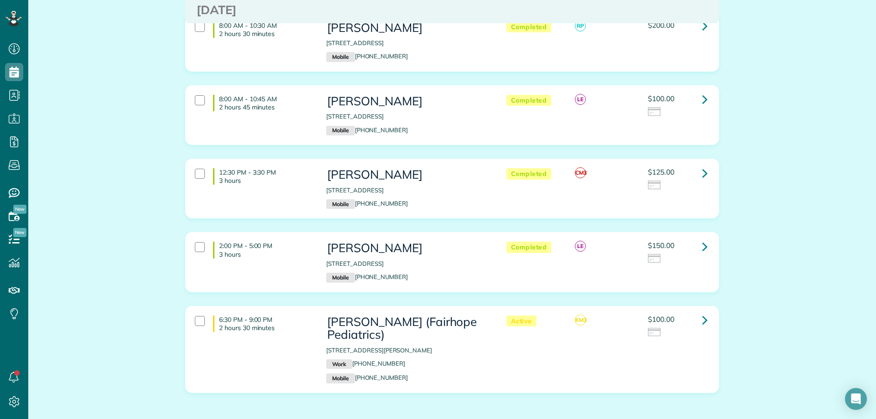
scroll to position [0, 0]
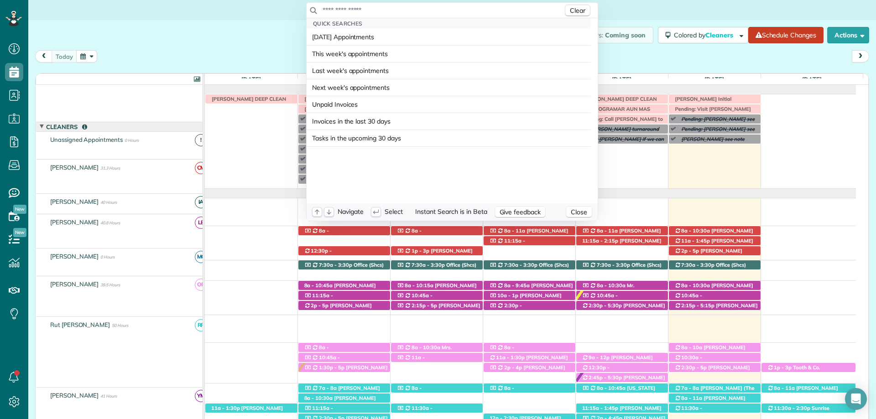
scroll to position [67, 0]
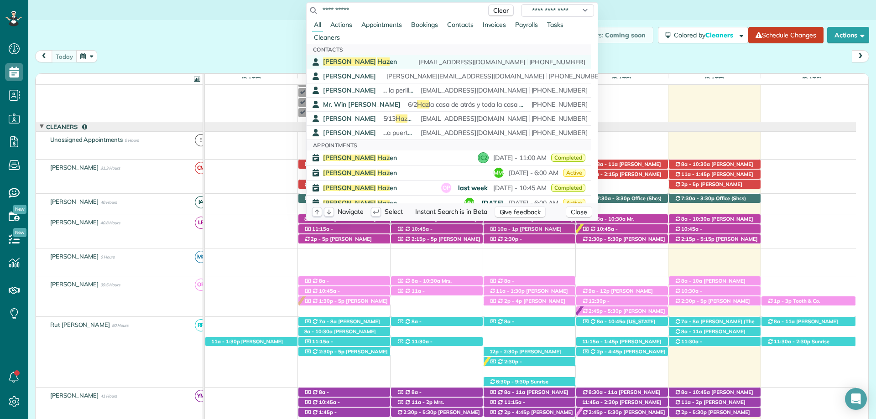
type input "**********"
click at [369, 60] on div "Tamera Haz en talyha@bellsouth.net (770) 655-3630" at bounding box center [454, 61] width 262 height 9
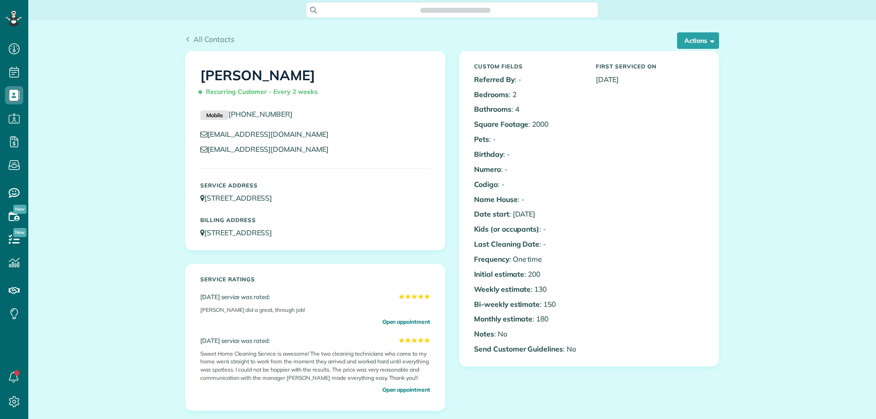
scroll to position [274, 0]
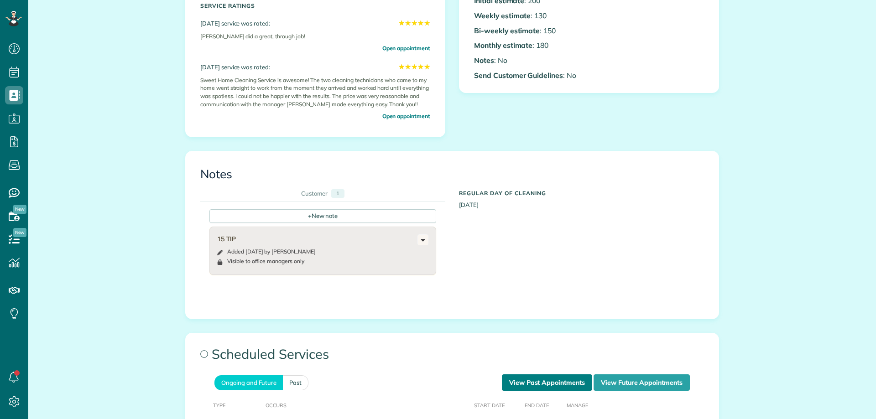
click at [549, 383] on link "View Past Appointments" at bounding box center [547, 382] width 90 height 16
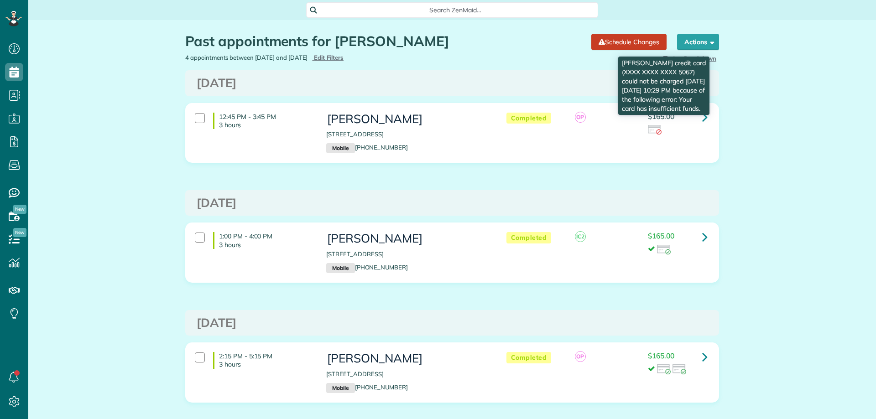
scroll to position [4, 4]
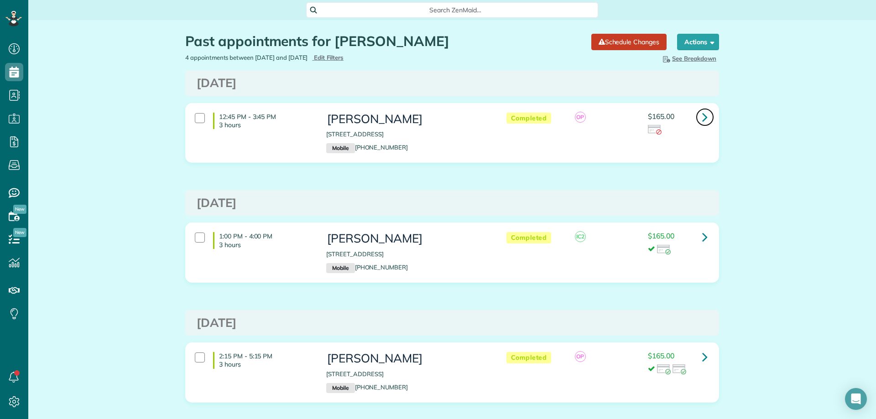
click at [702, 114] on icon at bounding box center [704, 117] width 5 height 16
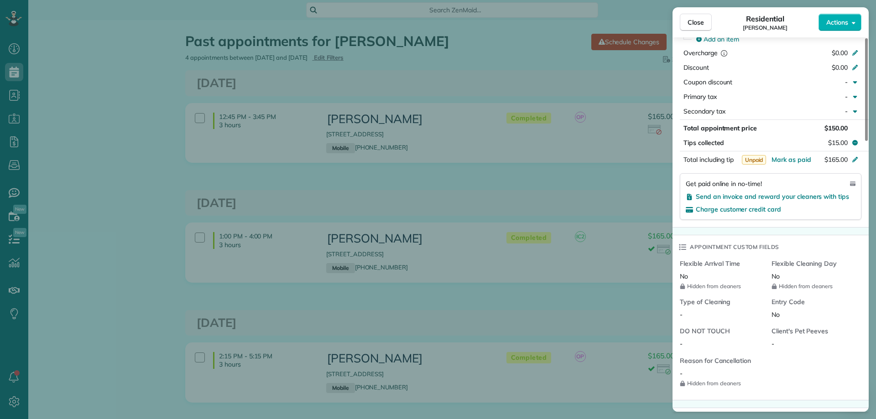
scroll to position [502, 0]
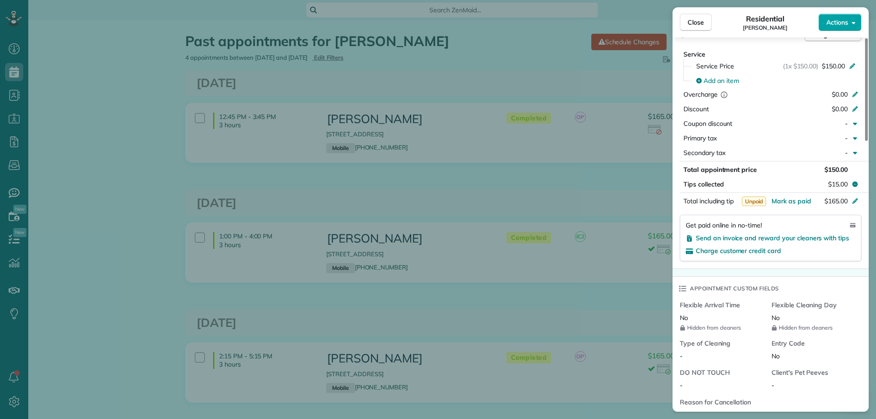
click at [832, 21] on span "Actions" at bounding box center [837, 22] width 22 height 9
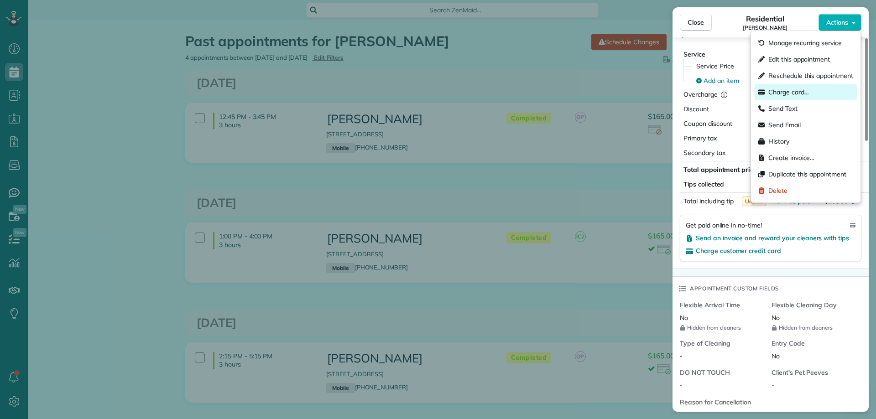
click at [792, 89] on span "Charge card…" at bounding box center [788, 92] width 41 height 9
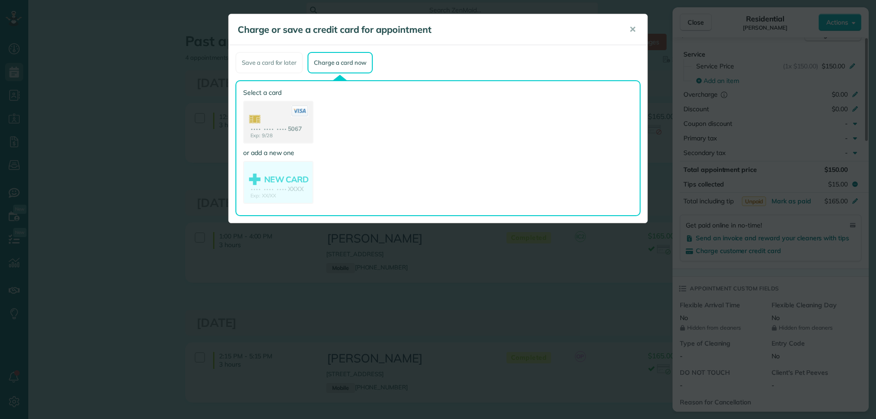
click at [302, 124] on use at bounding box center [278, 123] width 68 height 43
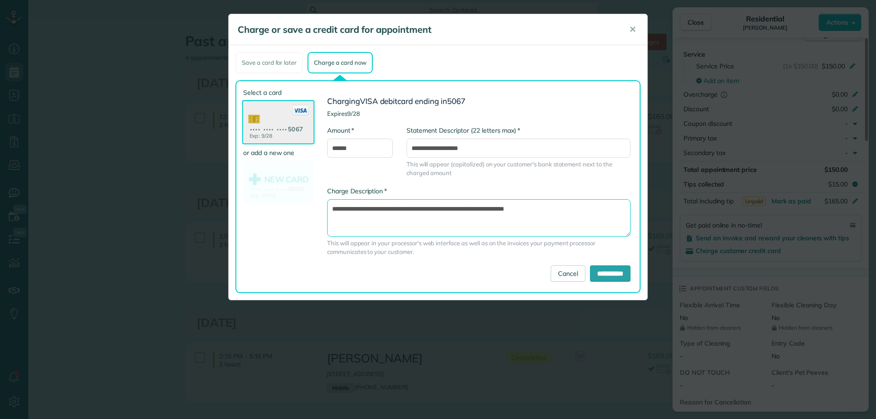
click at [488, 210] on textarea "**********" at bounding box center [478, 217] width 303 height 37
type textarea "**********"
click at [601, 270] on input "**********" at bounding box center [610, 273] width 41 height 16
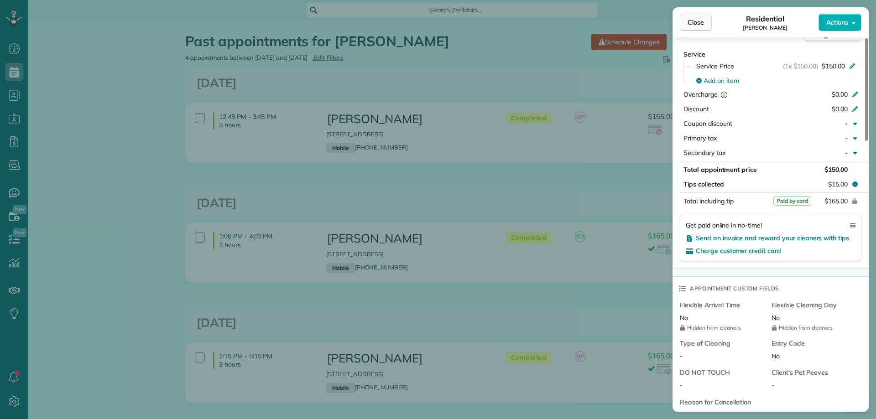
click at [702, 26] on span "Close" at bounding box center [695, 22] width 16 height 9
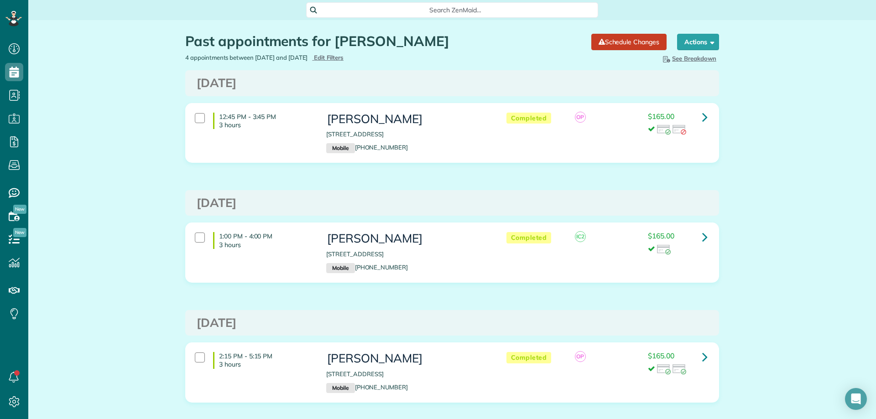
scroll to position [4, 4]
drag, startPoint x: 107, startPoint y: 162, endPoint x: 112, endPoint y: 157, distance: 7.4
click at [107, 162] on div "Past appointments for [PERSON_NAME] Schedule Changes Actions Create Appointment…" at bounding box center [451, 305] width 847 height 571
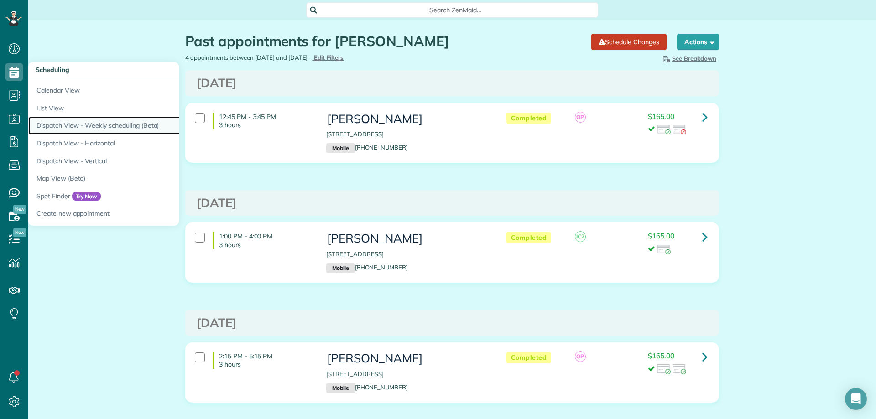
click at [94, 121] on link "Dispatch View - Weekly scheduling (Beta)" at bounding box center [142, 126] width 228 height 18
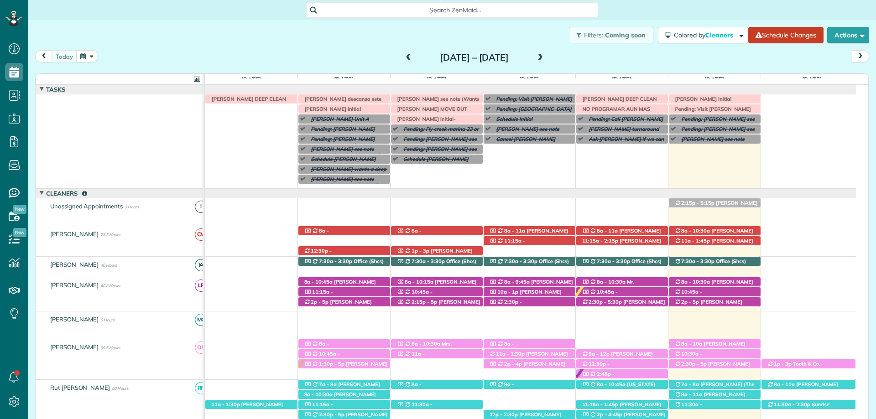
scroll to position [67, 0]
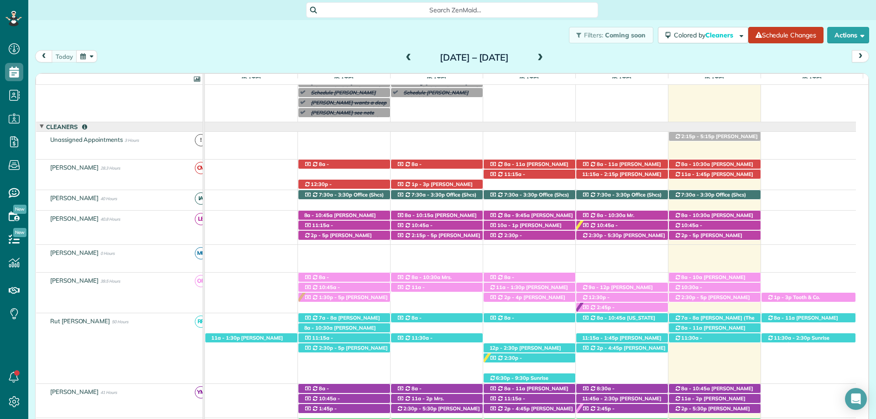
drag, startPoint x: 707, startPoint y: 137, endPoint x: 660, endPoint y: 199, distance: 77.4
click at [707, 137] on span "2:15p - 5:15p" at bounding box center [697, 136] width 34 height 6
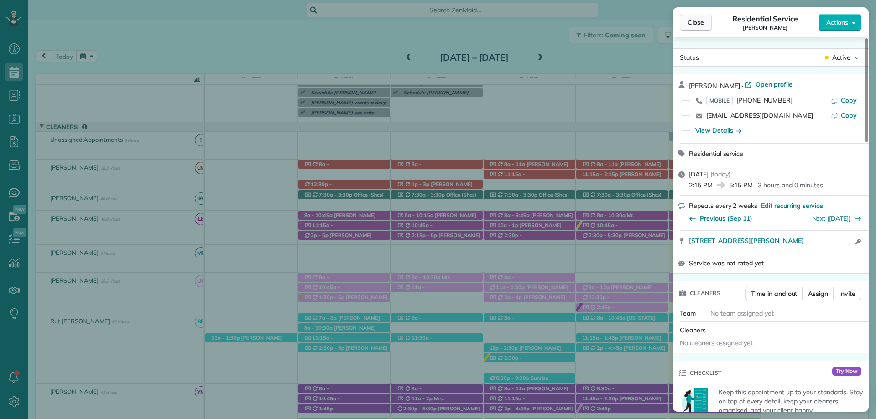
click at [691, 26] on span "Close" at bounding box center [695, 22] width 16 height 9
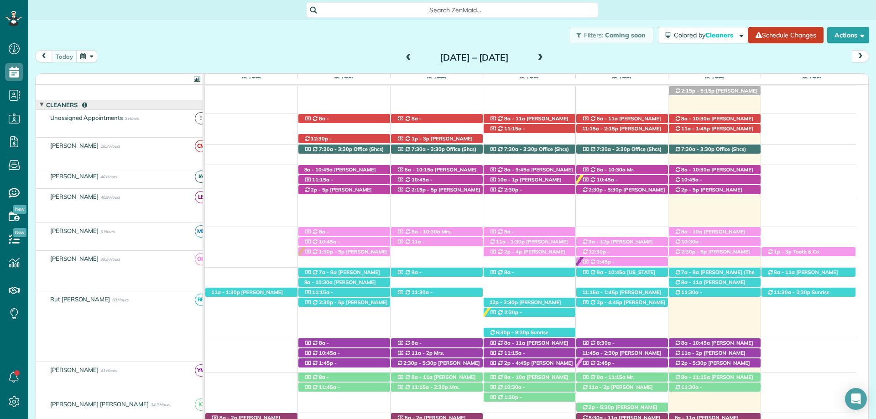
scroll to position [112, 0]
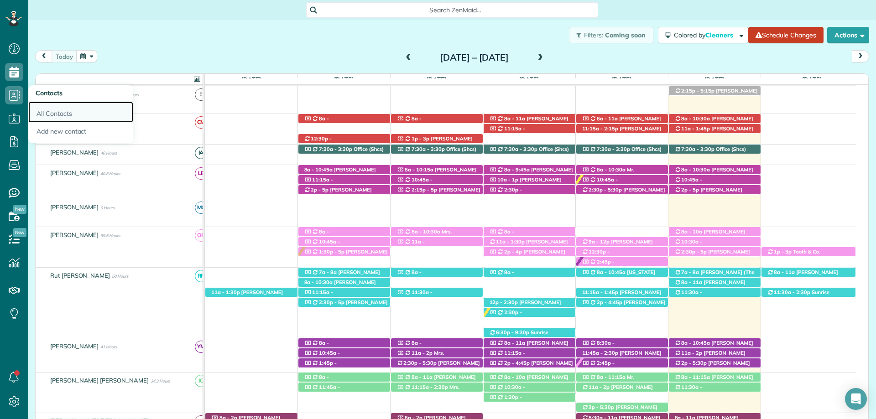
click at [67, 108] on link "All Contacts" at bounding box center [80, 112] width 105 height 21
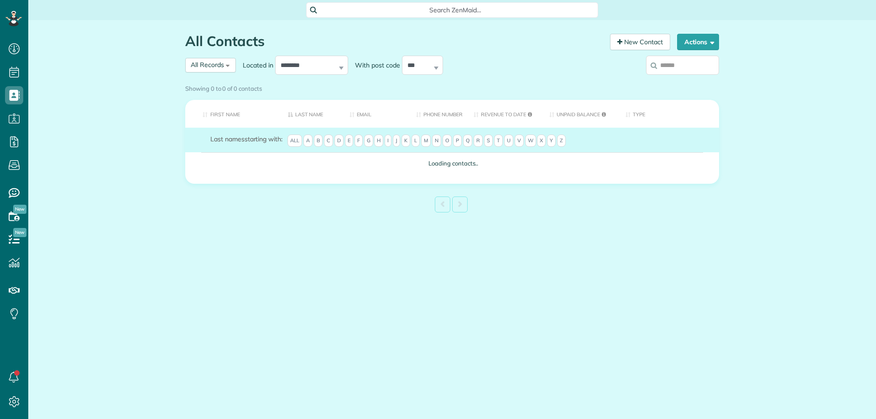
scroll to position [4, 4]
click at [682, 66] on input "search" at bounding box center [682, 65] width 73 height 19
type input "***"
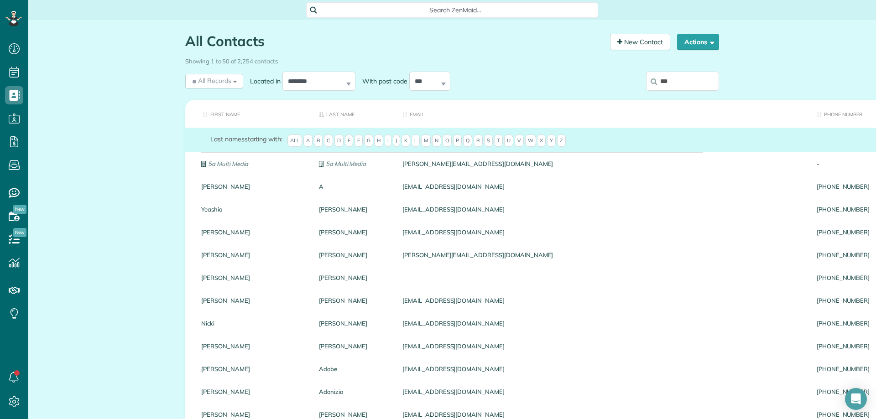
click at [683, 75] on input "***" at bounding box center [682, 81] width 73 height 19
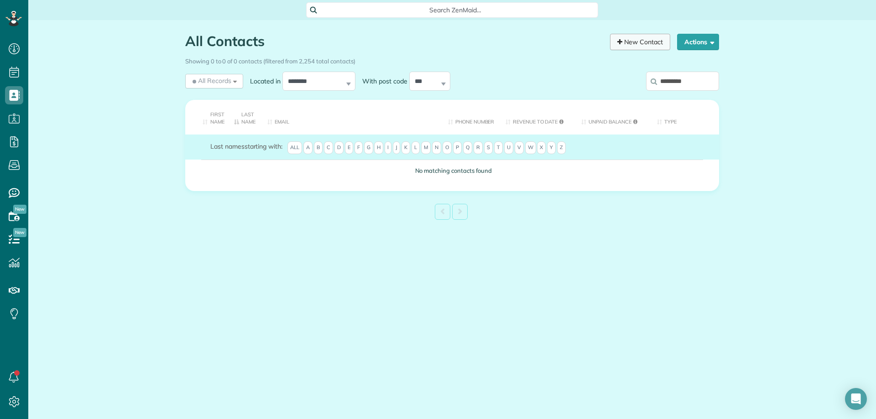
type input "*********"
click at [633, 35] on link "New Contact" at bounding box center [640, 42] width 60 height 16
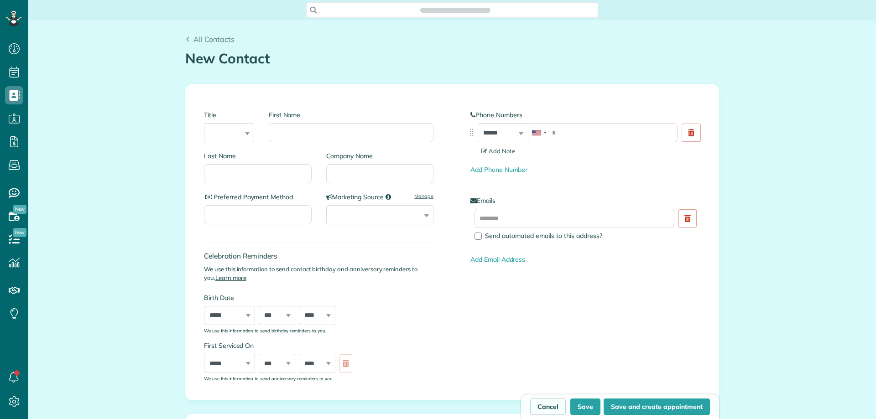
scroll to position [4, 4]
type input "***"
type input "*****"
click at [602, 120] on div "**********" at bounding box center [585, 142] width 230 height 64
click at [596, 133] on input "tel" at bounding box center [603, 132] width 150 height 19
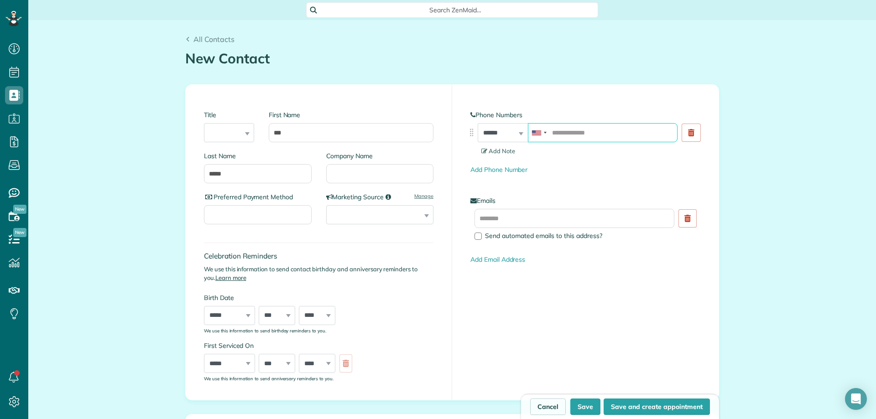
paste input "**********"
type input "**********"
click at [572, 217] on input "text" at bounding box center [574, 218] width 200 height 19
paste input "**********"
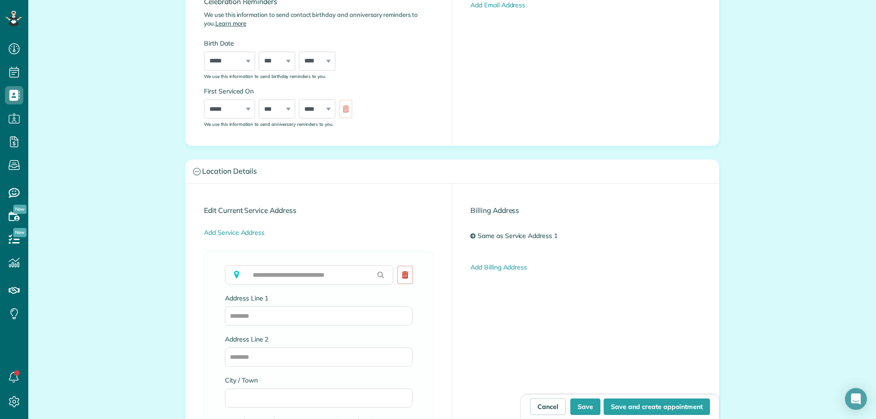
scroll to position [319, 0]
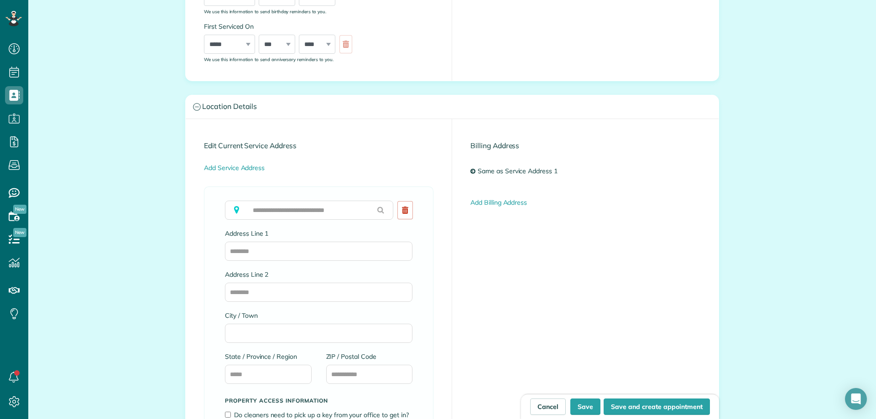
type input "**********"
click at [298, 251] on input "Address Line 1" at bounding box center [318, 251] width 187 height 19
paste input "**********"
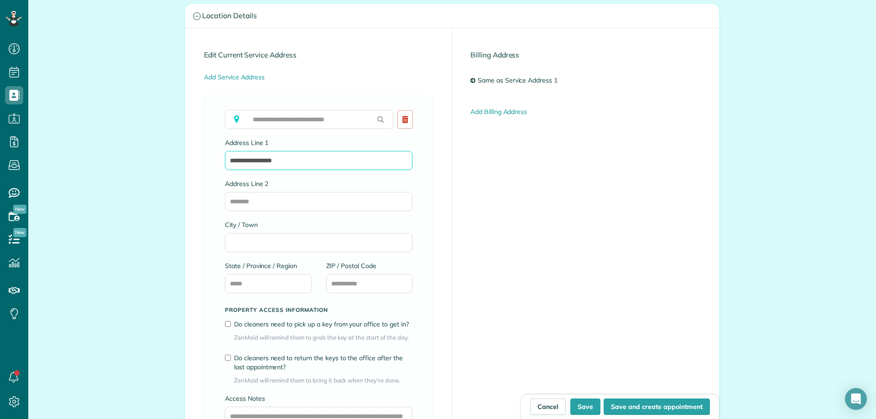
scroll to position [410, 0]
type input "**********"
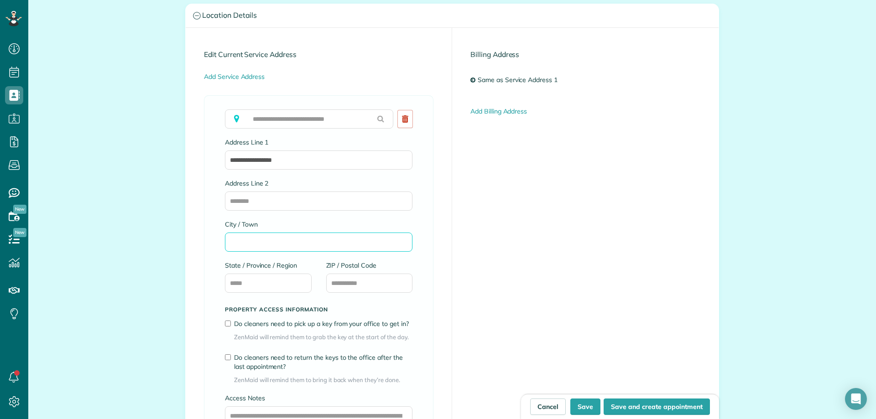
click at [278, 236] on input "City / Town" at bounding box center [318, 242] width 187 height 19
type input "*****"
type input "**"
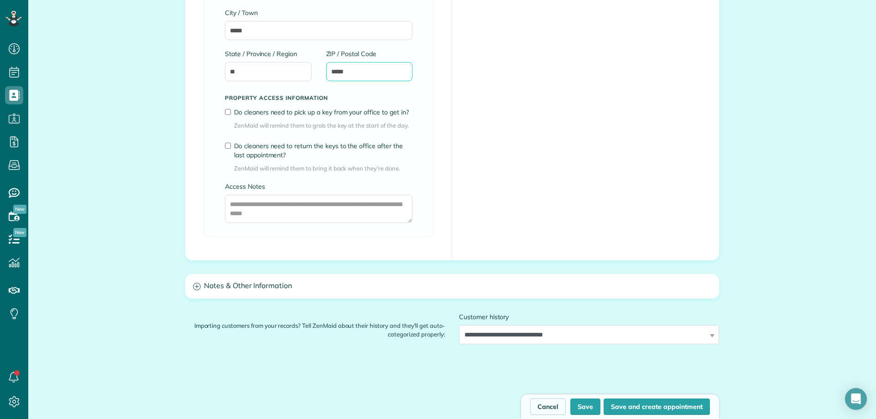
scroll to position [638, 0]
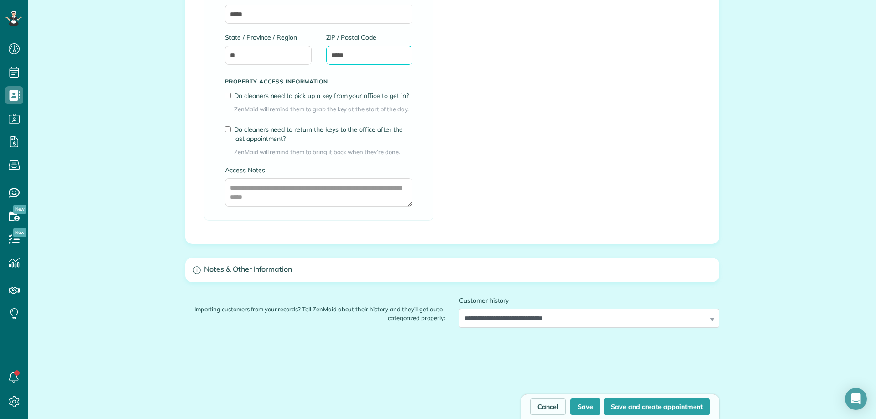
type input "*****"
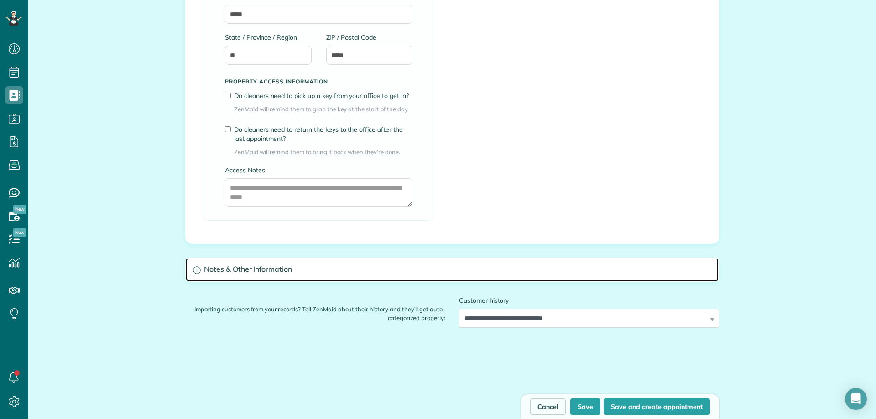
click at [280, 263] on h3 "Notes & Other Information" at bounding box center [452, 269] width 533 height 23
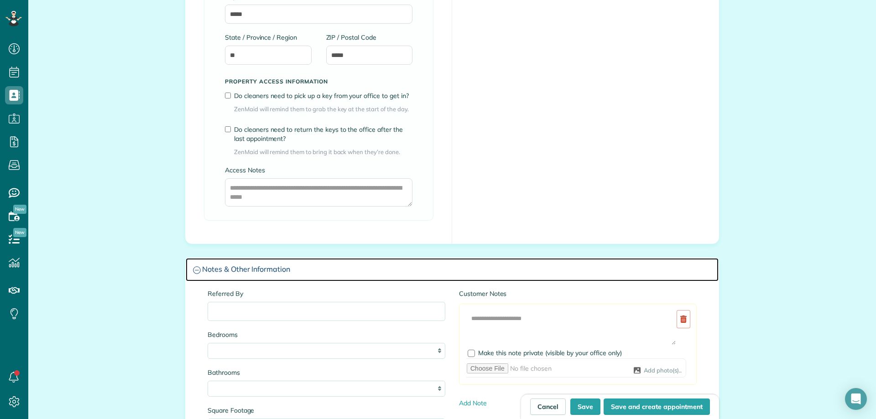
scroll to position [730, 0]
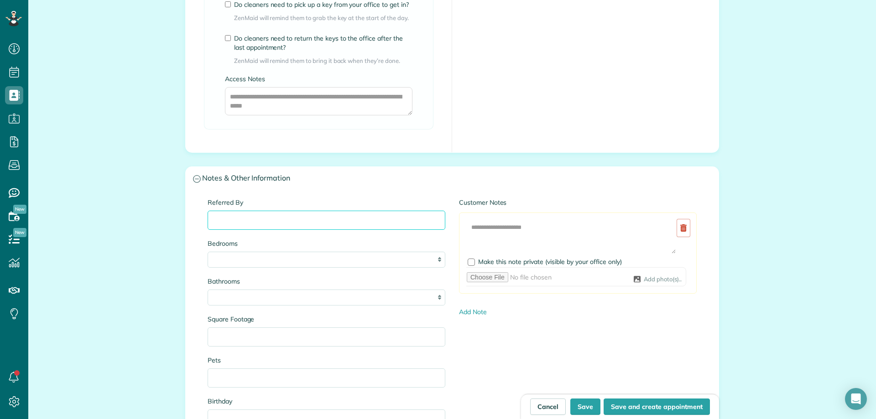
click at [238, 219] on input "Referred By" at bounding box center [327, 220] width 238 height 19
click at [223, 376] on input "Pets" at bounding box center [327, 377] width 238 height 19
type input "****"
click at [301, 221] on input "Referred By" at bounding box center [327, 220] width 238 height 19
select select "*"
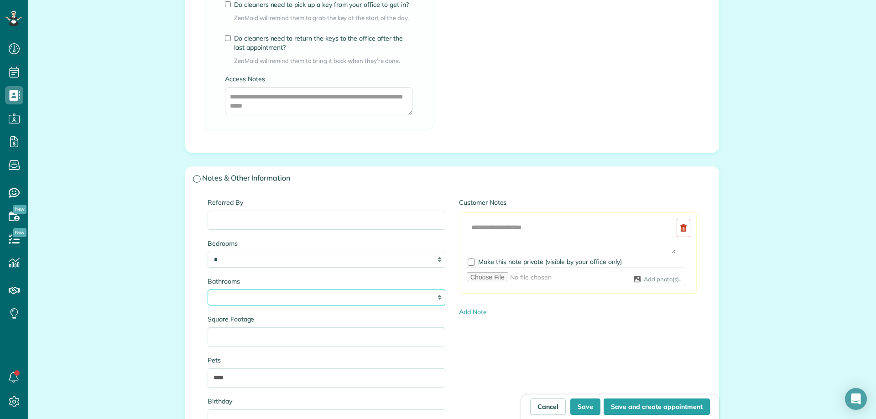
select select "*"
type input "*"
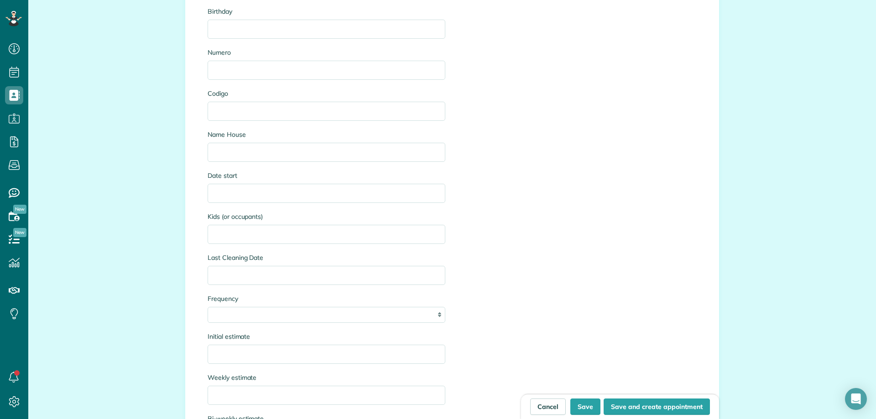
scroll to position [1186, 0]
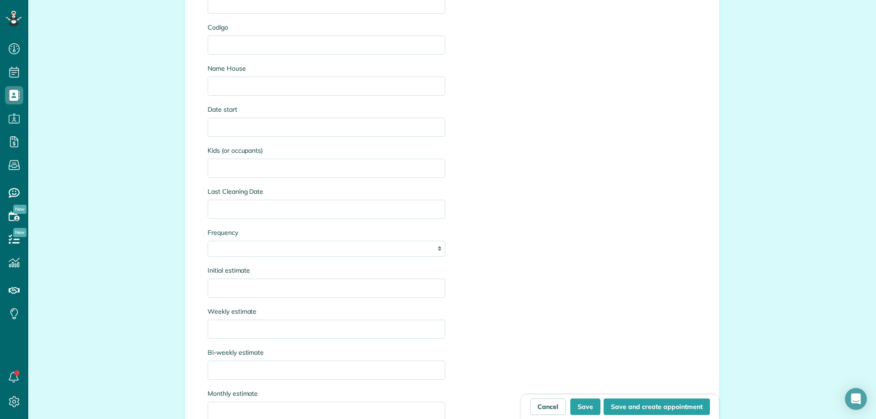
type input "***"
click at [244, 289] on input "Initial estimate" at bounding box center [327, 288] width 238 height 19
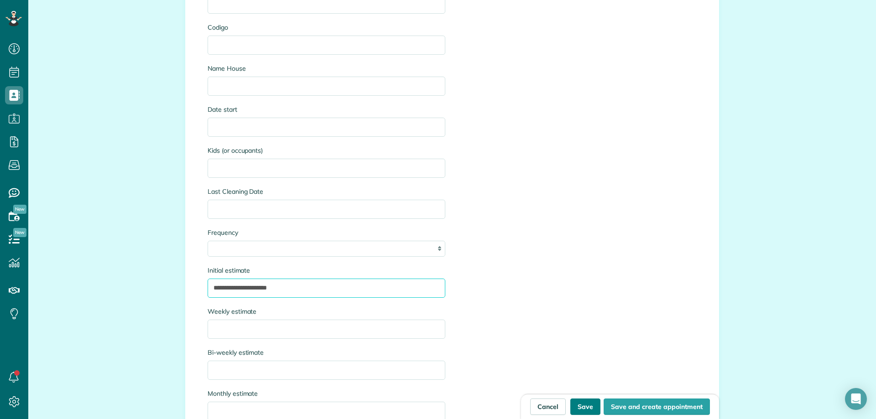
type input "**********"
click at [579, 408] on button "Save" at bounding box center [585, 407] width 30 height 16
type input "**********"
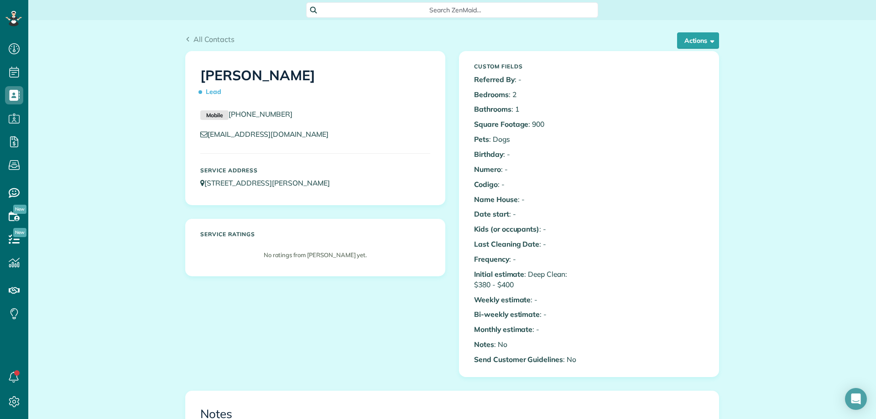
scroll to position [4, 4]
click at [201, 36] on span "All Contacts" at bounding box center [213, 39] width 41 height 9
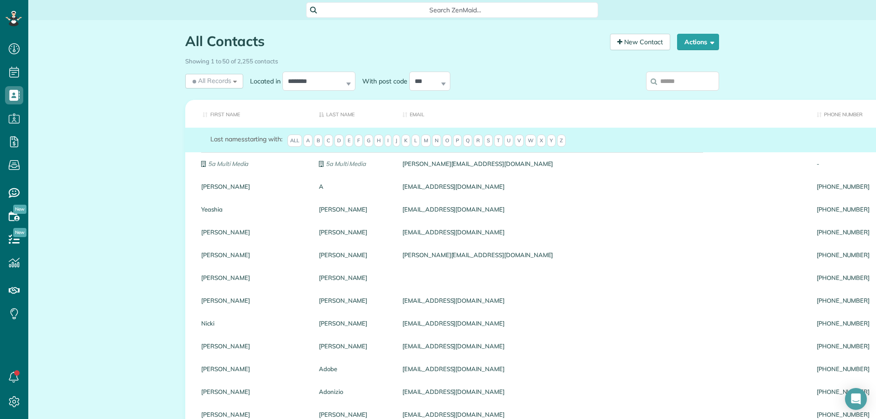
scroll to position [4, 4]
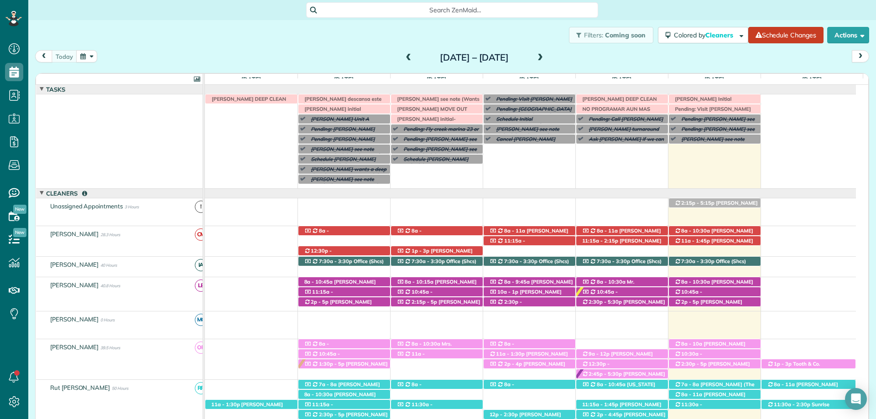
scroll to position [382, 0]
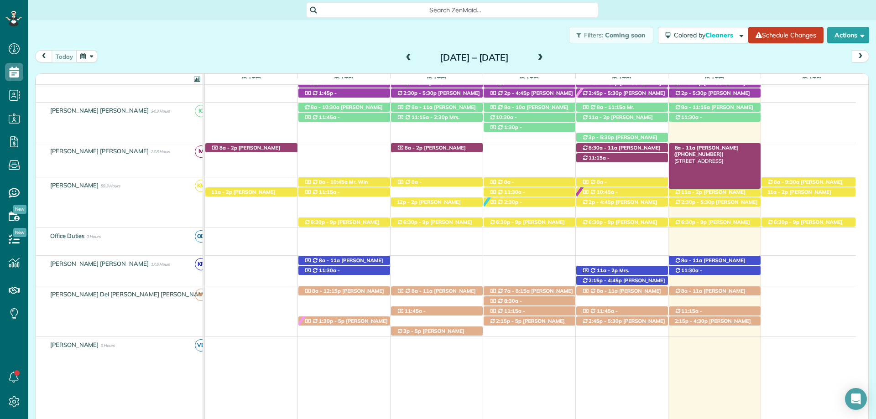
click at [721, 149] on span "[PERSON_NAME] ([PHONE_NUMBER])" at bounding box center [706, 151] width 64 height 13
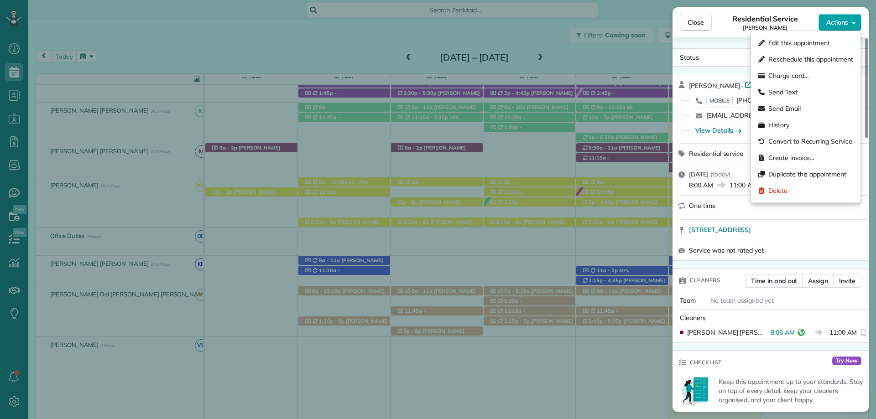
click at [844, 25] on span "Actions" at bounding box center [837, 22] width 22 height 9
click at [740, 39] on div "Status Active Krystal Haywood · Open profile MOBILE (909) 844-9929 Copy krhaywo…" at bounding box center [770, 224] width 196 height 374
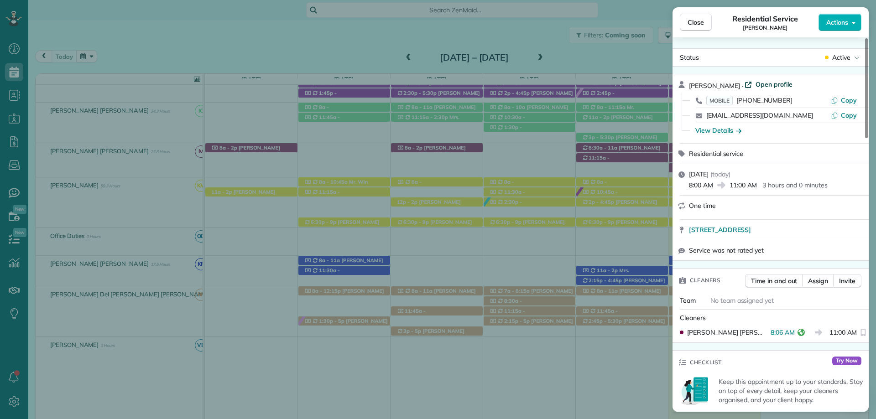
click at [765, 85] on span "Open profile" at bounding box center [773, 84] width 37 height 9
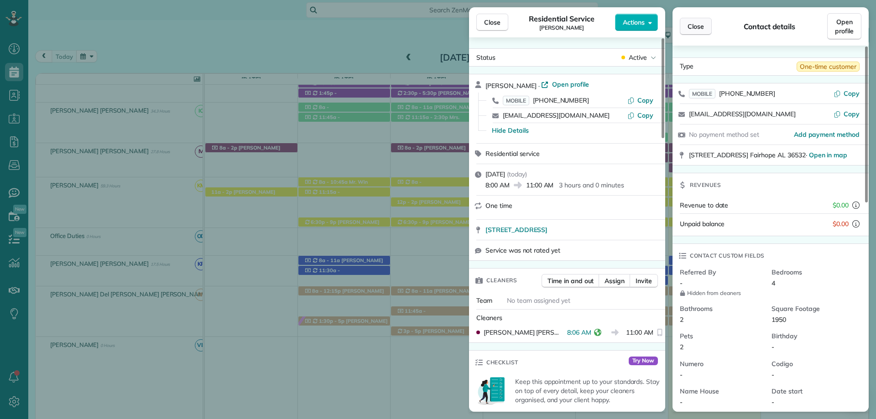
click at [692, 23] on span "Close" at bounding box center [695, 26] width 16 height 9
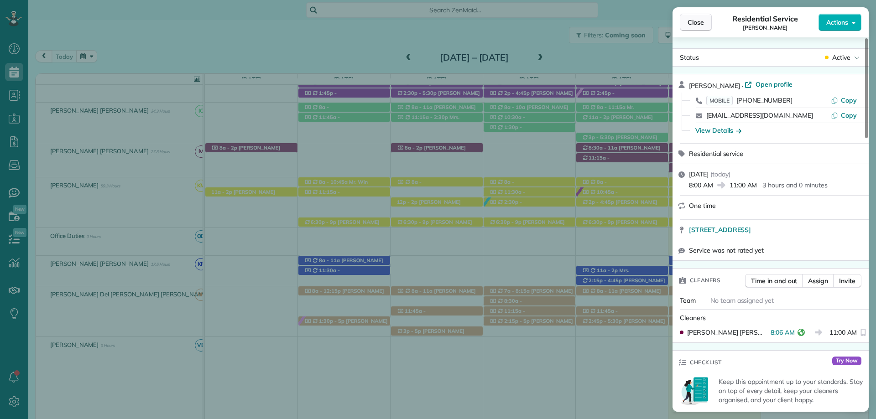
click at [685, 20] on button "Close" at bounding box center [696, 22] width 32 height 17
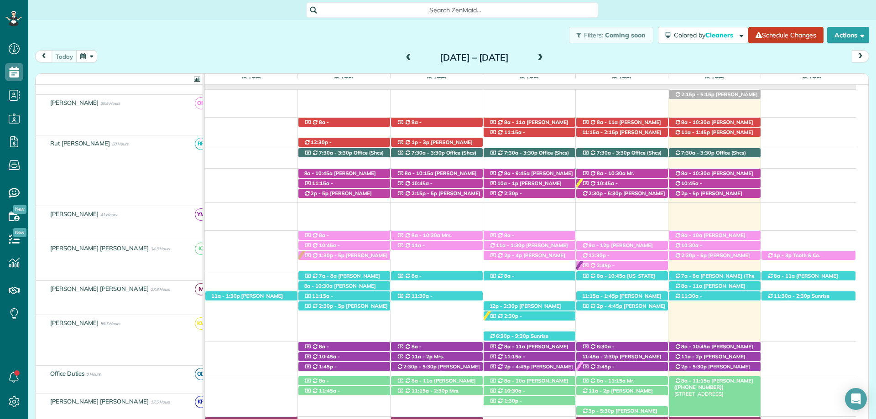
scroll to position [109, 0]
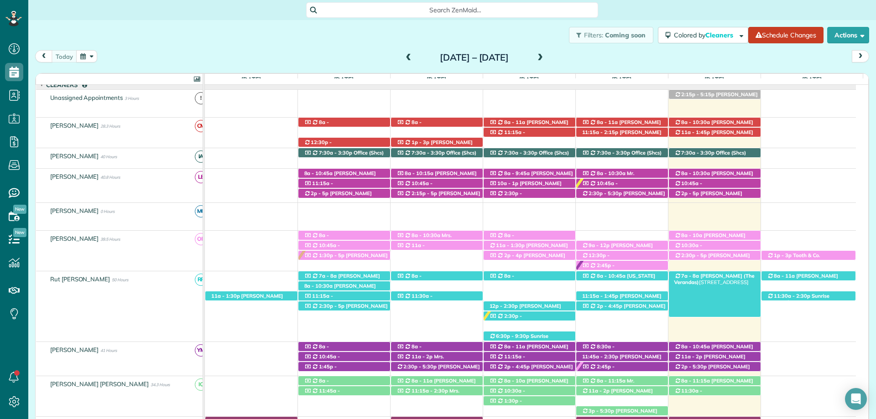
click at [720, 274] on span "[PERSON_NAME] (The Verandas)" at bounding box center [714, 279] width 80 height 13
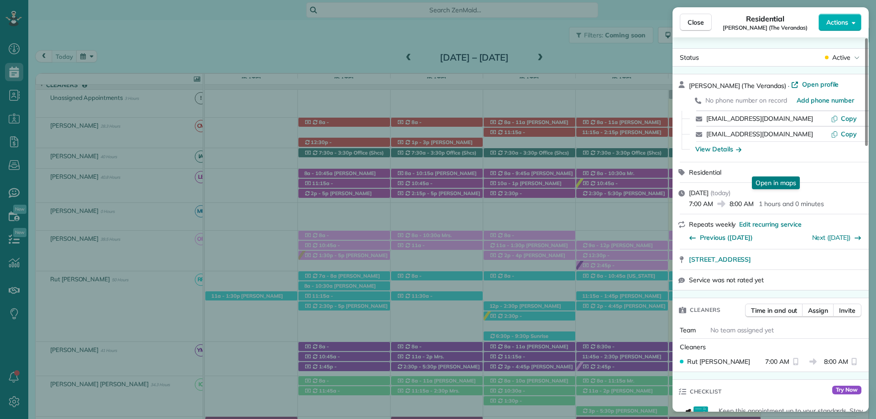
scroll to position [182, 0]
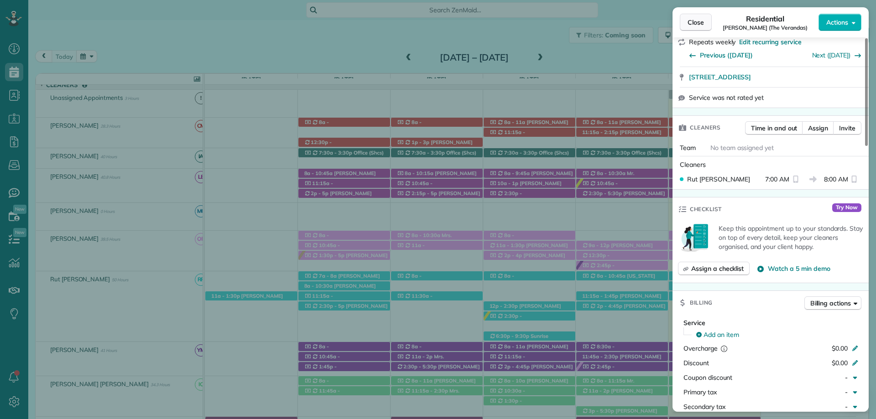
click at [700, 27] on button "Close" at bounding box center [696, 22] width 32 height 17
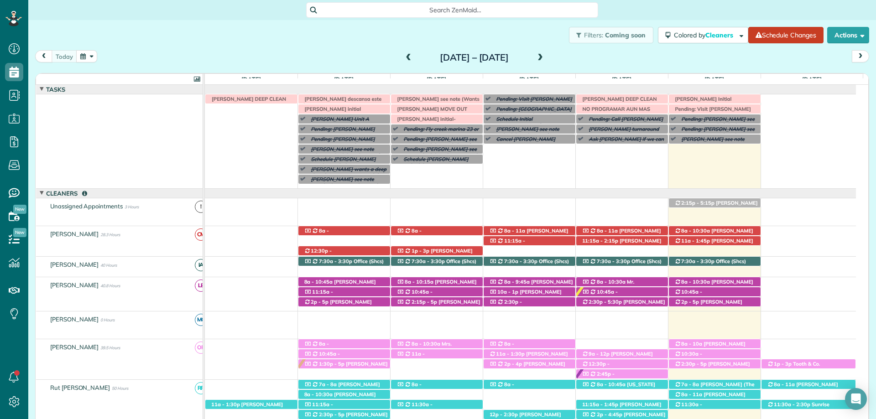
click at [545, 53] on span at bounding box center [540, 58] width 10 height 14
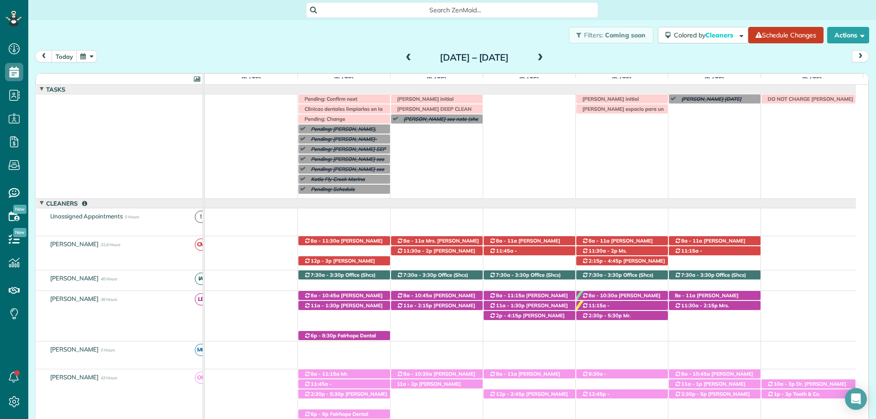
click at [429, 10] on span "Search ZenMaid…" at bounding box center [455, 9] width 277 height 9
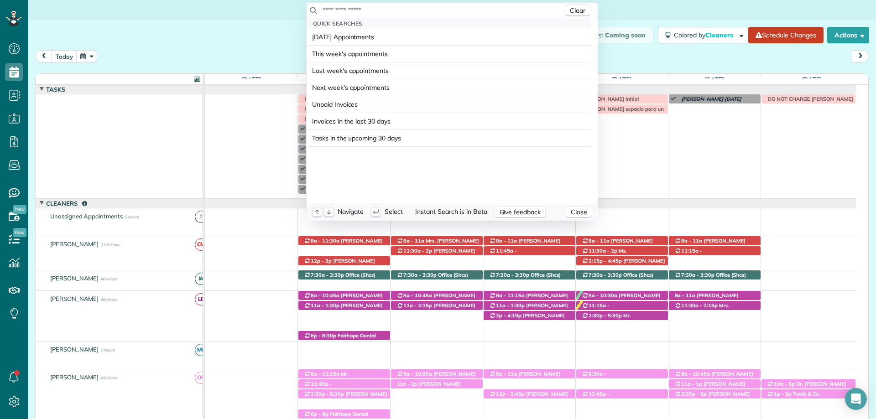
click at [442, 9] on input "text" at bounding box center [442, 9] width 241 height 9
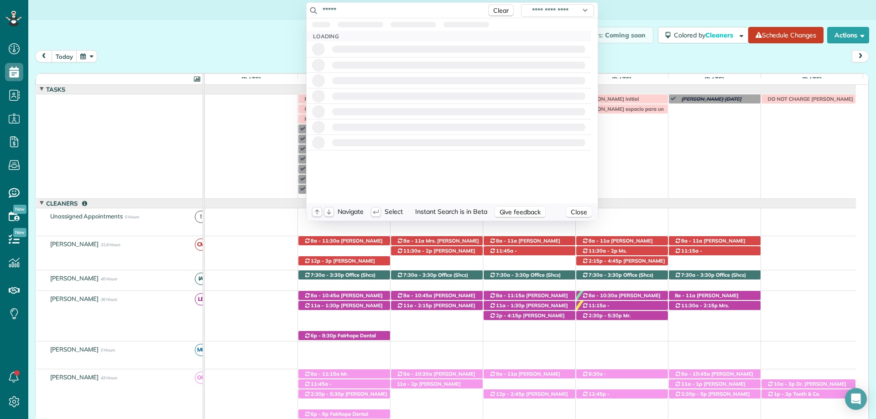
type input "******"
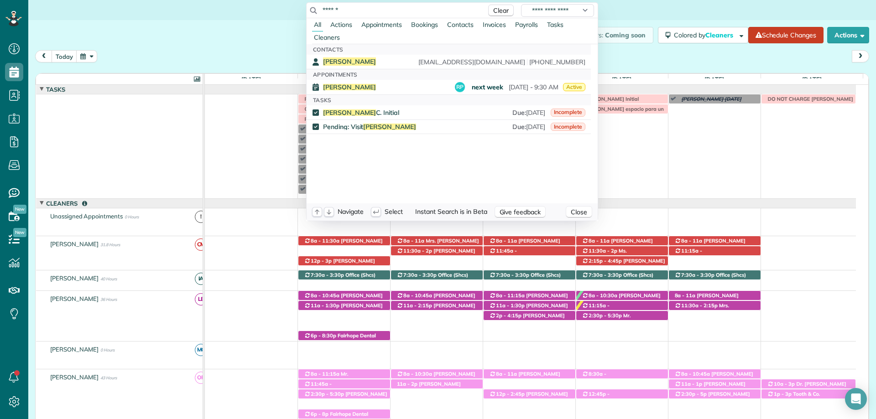
click at [244, 26] on html "Dashboard Scheduling Calendar View List View Dispatch View - Weekly scheduling …" at bounding box center [438, 209] width 876 height 419
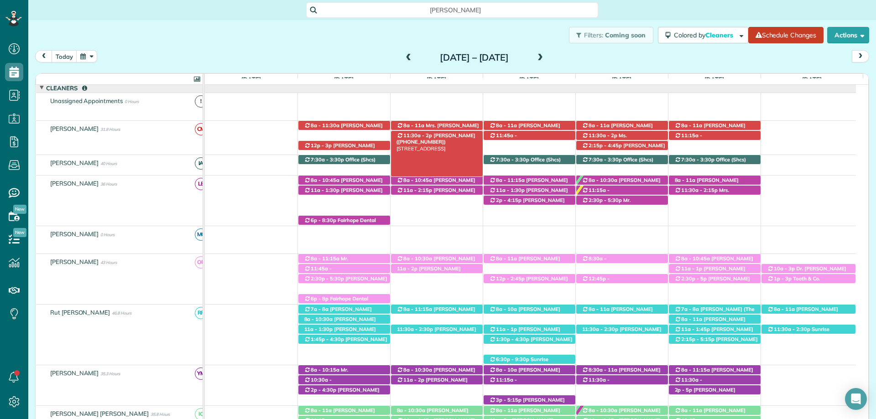
scroll to position [182, 0]
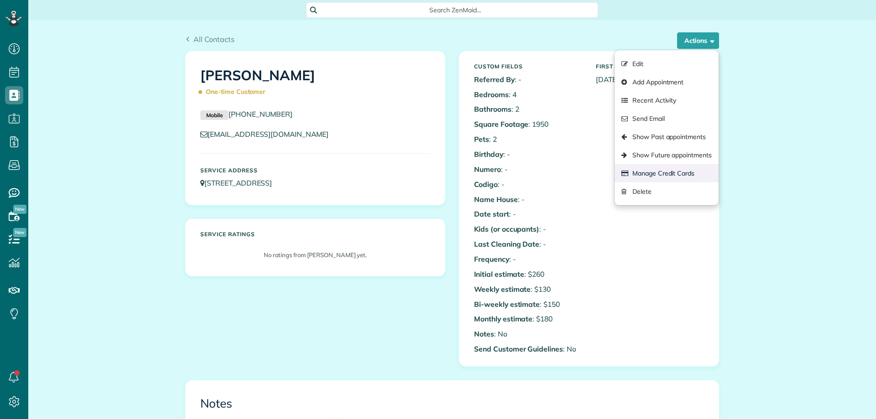
scroll to position [4, 4]
click at [660, 167] on link "Manage Credit Cards" at bounding box center [666, 173] width 104 height 18
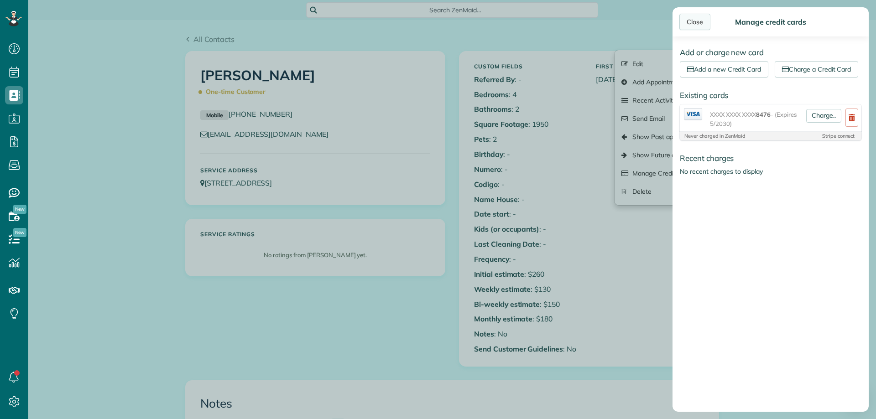
click at [686, 16] on div "Close" at bounding box center [694, 22] width 31 height 16
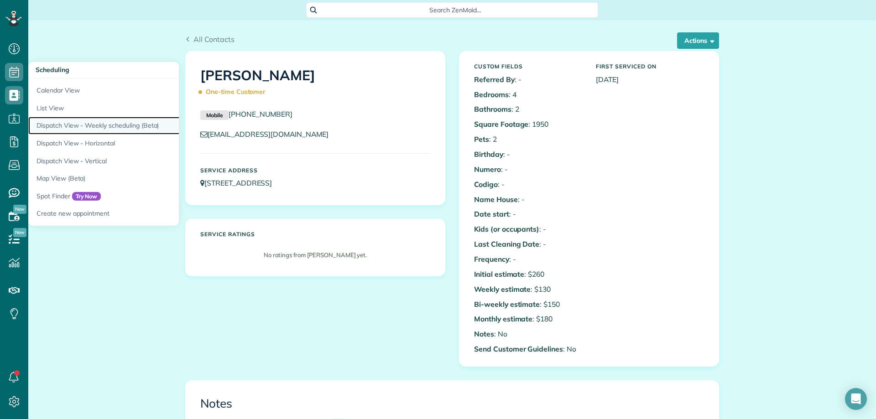
click at [114, 119] on link "Dispatch View - Weekly scheduling (Beta)" at bounding box center [142, 126] width 228 height 18
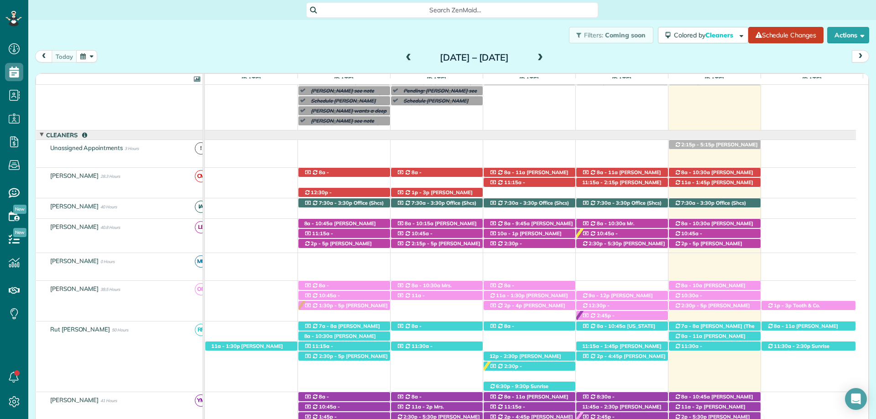
scroll to position [158, 0]
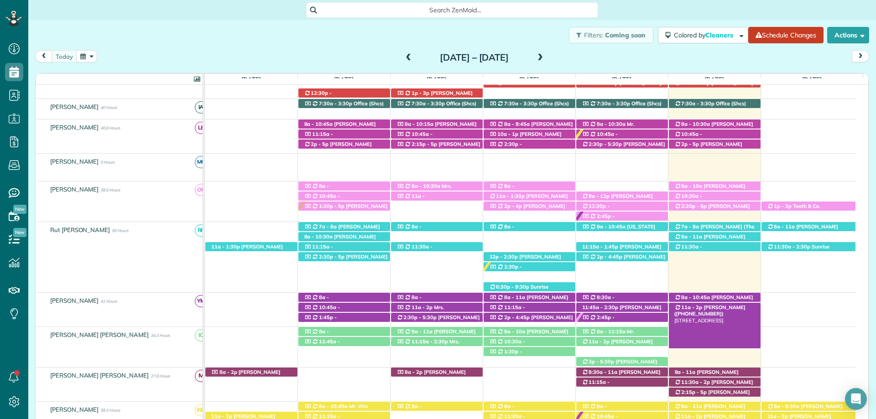
click at [714, 306] on span "[PERSON_NAME] ([PHONE_NUMBER])" at bounding box center [709, 310] width 71 height 13
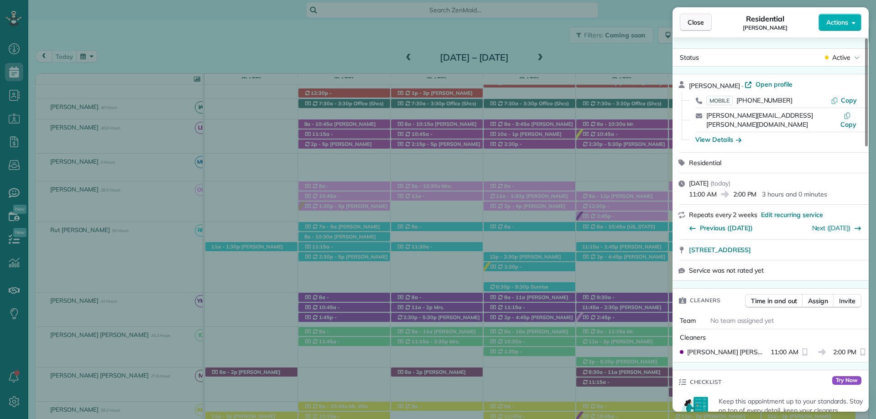
click at [698, 13] on div "Close Residential Jackie Reger Actions" at bounding box center [770, 22] width 196 height 30
click at [698, 14] on button "Close" at bounding box center [696, 22] width 32 height 17
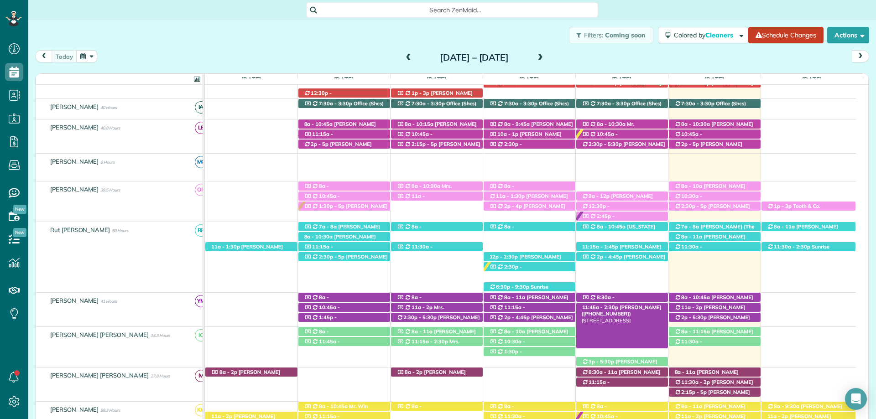
click at [647, 306] on span "[PERSON_NAME] ([PHONE_NUMBER])" at bounding box center [621, 310] width 80 height 13
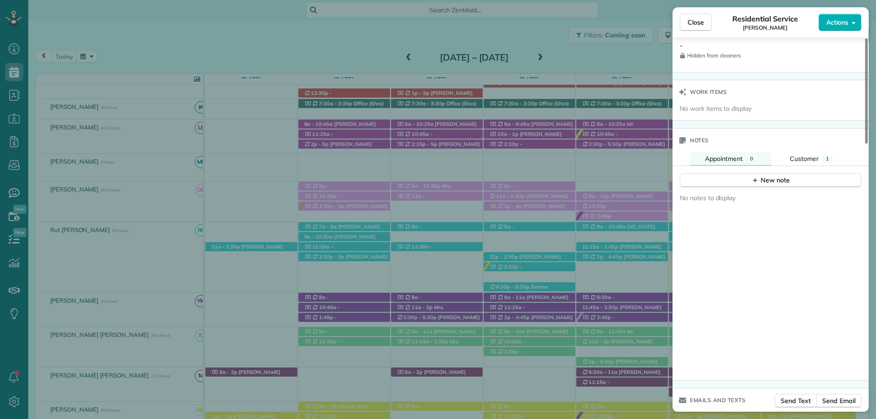
scroll to position [821, 0]
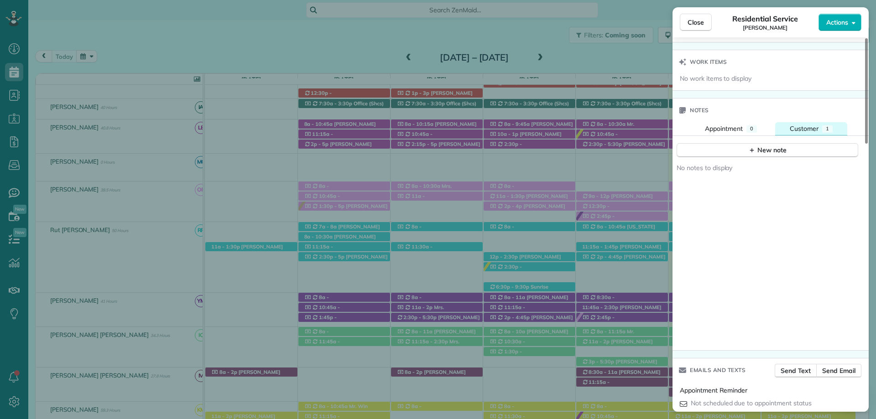
click at [819, 130] on button "Customer 1" at bounding box center [811, 128] width 72 height 13
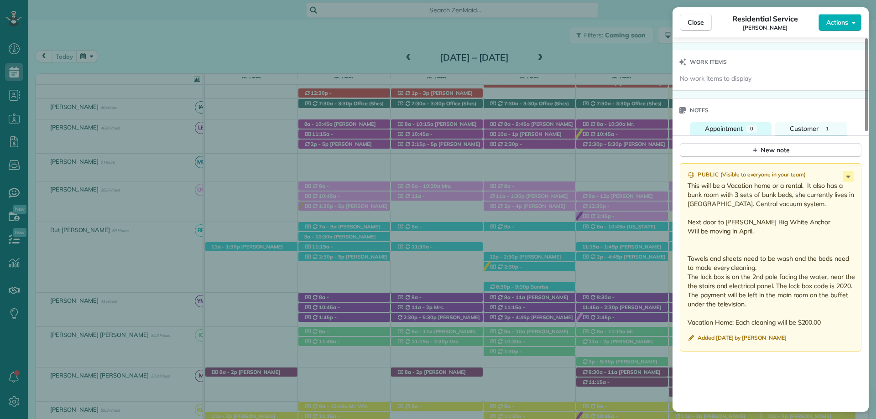
click at [727, 129] on span "Appointment" at bounding box center [724, 129] width 38 height 8
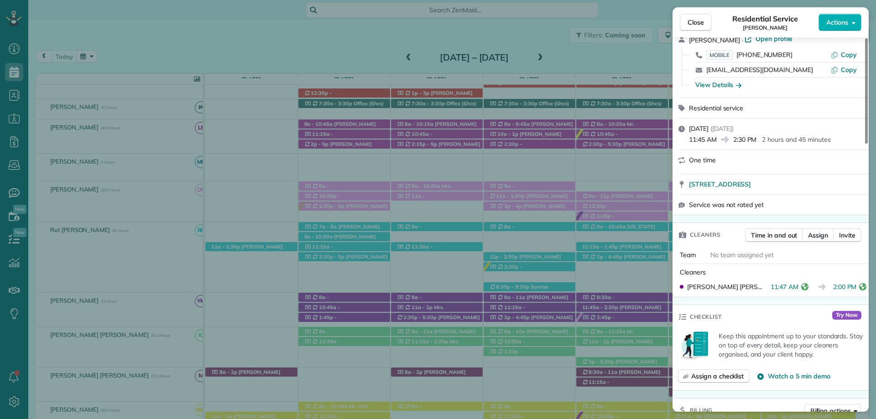
scroll to position [0, 0]
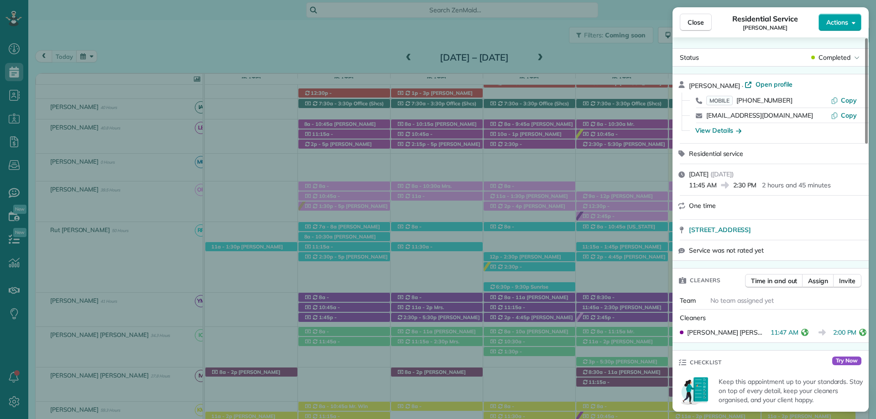
click at [837, 22] on span "Actions" at bounding box center [837, 22] width 22 height 9
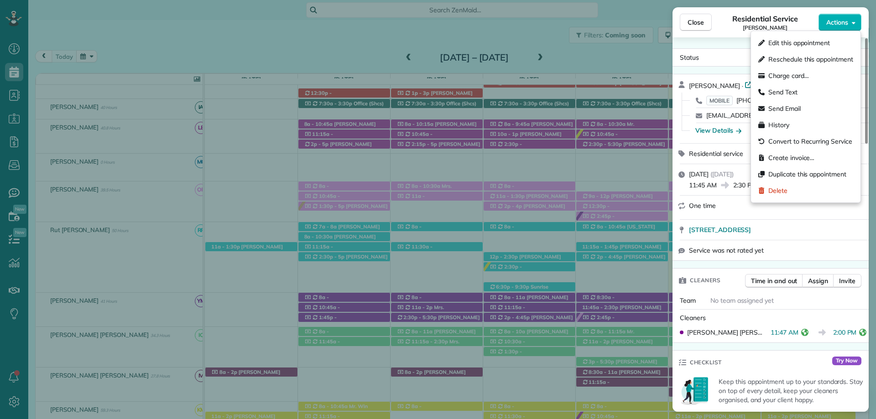
click at [725, 41] on div "Status Completed Robin Brudi · Open profile MOBILE (205) 335-5134 Copy robinbru…" at bounding box center [770, 224] width 196 height 374
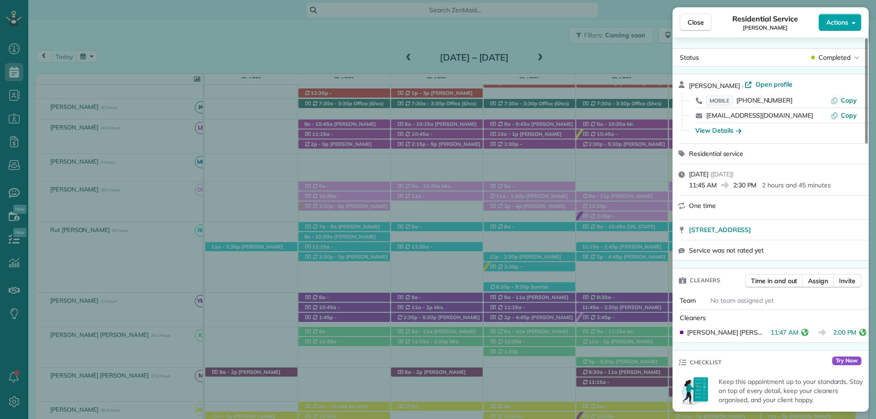
click at [834, 14] on button "Actions" at bounding box center [839, 22] width 43 height 17
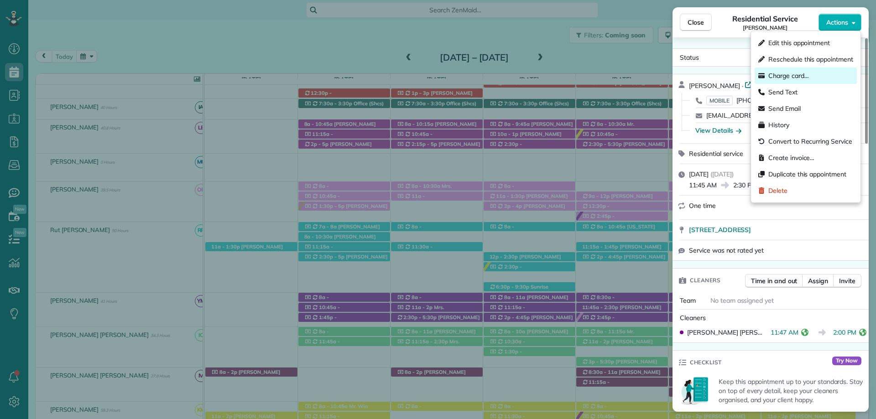
click at [809, 75] on div "Charge card…" at bounding box center [805, 75] width 102 height 16
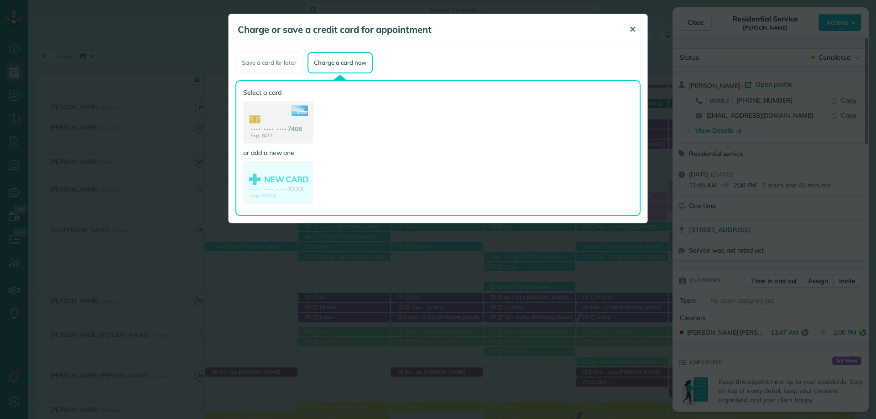
click at [633, 34] on span "✕" at bounding box center [632, 29] width 7 height 10
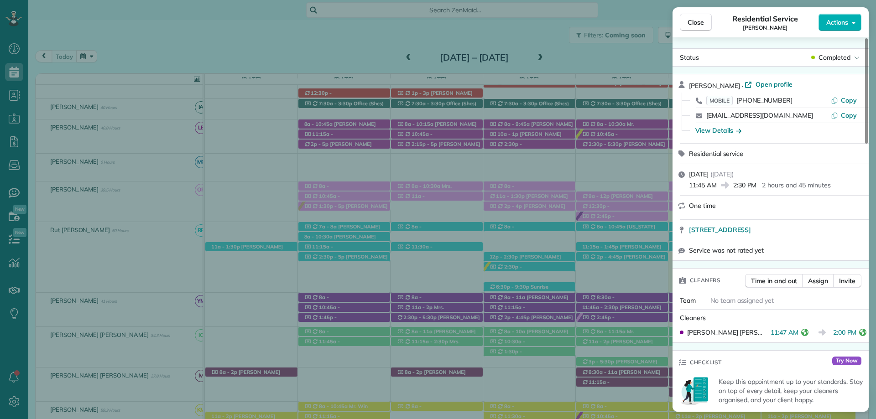
drag, startPoint x: 593, startPoint y: 19, endPoint x: 568, endPoint y: 2, distance: 30.6
click at [593, 19] on div "Close Residential Service Robin Brudi Actions Status Completed Robin Brudi · Op…" at bounding box center [438, 209] width 876 height 419
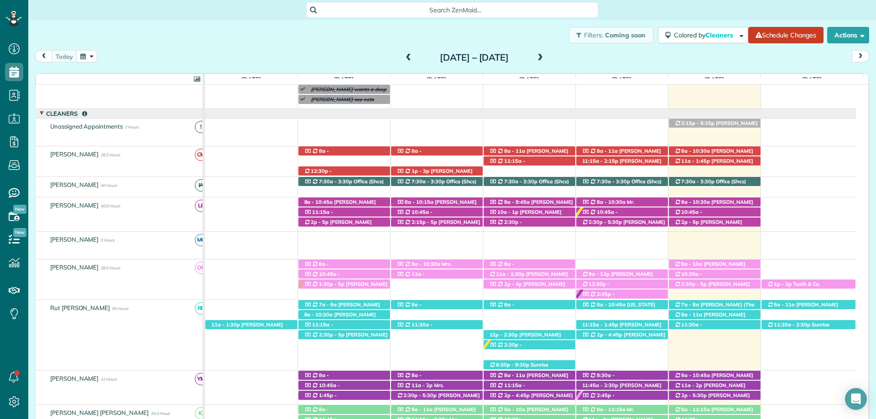
scroll to position [67, 0]
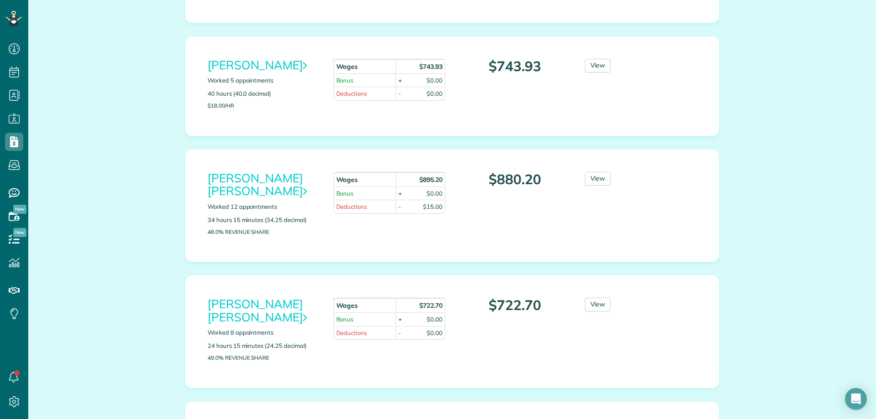
scroll to position [228, 0]
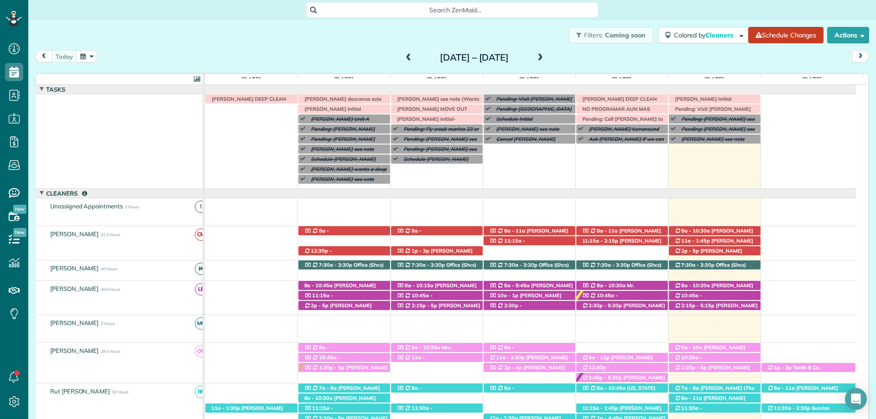
scroll to position [4, 4]
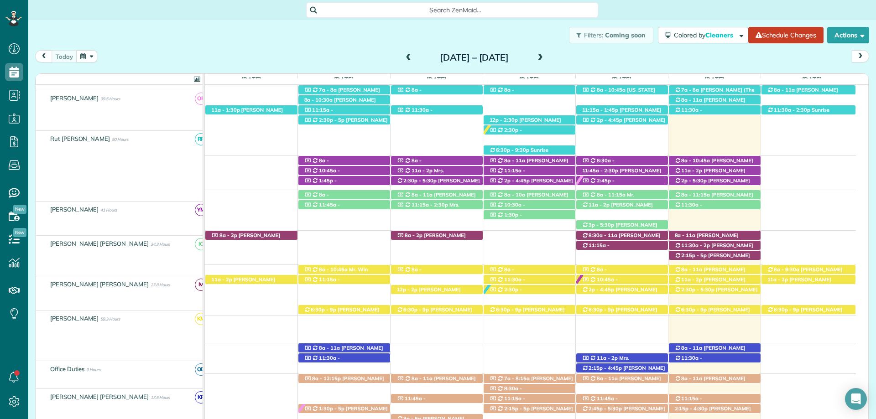
scroll to position [295, 0]
